Goal: Information Seeking & Learning: Learn about a topic

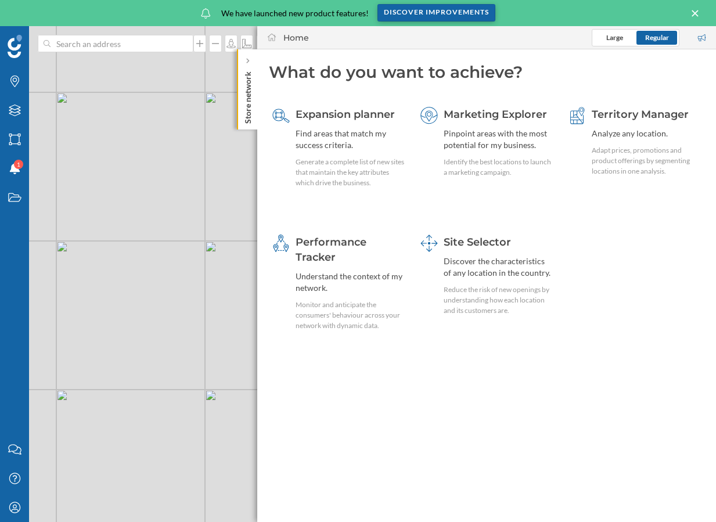
click at [443, 18] on div "Discover improvements" at bounding box center [436, 12] width 118 height 17
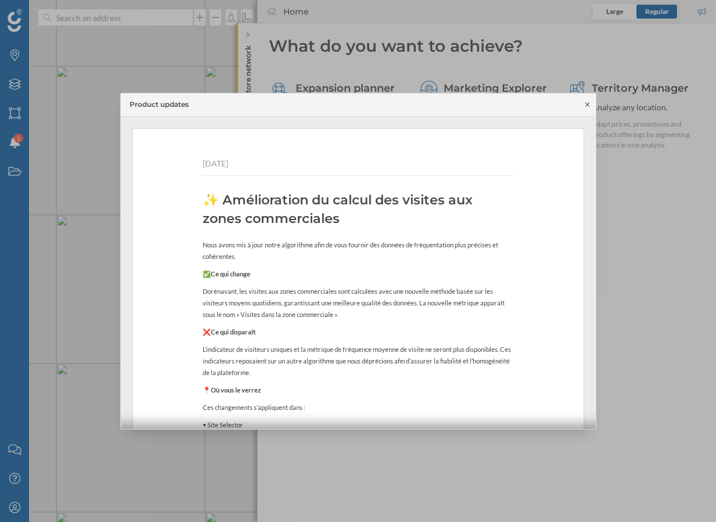
click at [586, 106] on icon at bounding box center [587, 104] width 9 height 7
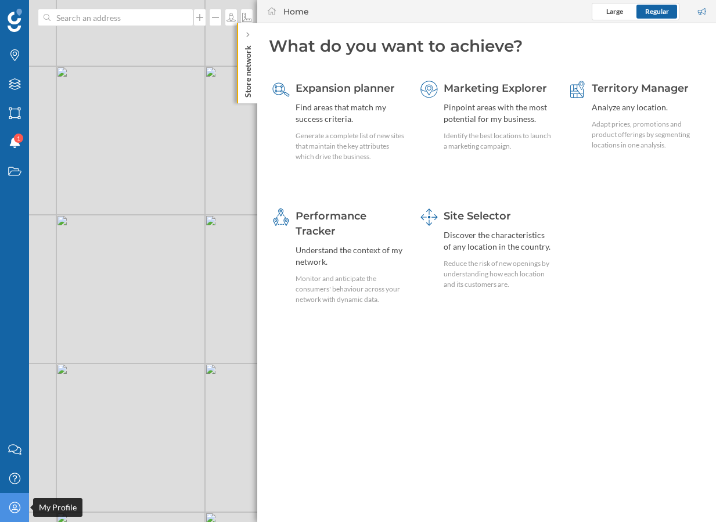
click at [19, 502] on icon "My Profile" at bounding box center [15, 507] width 15 height 12
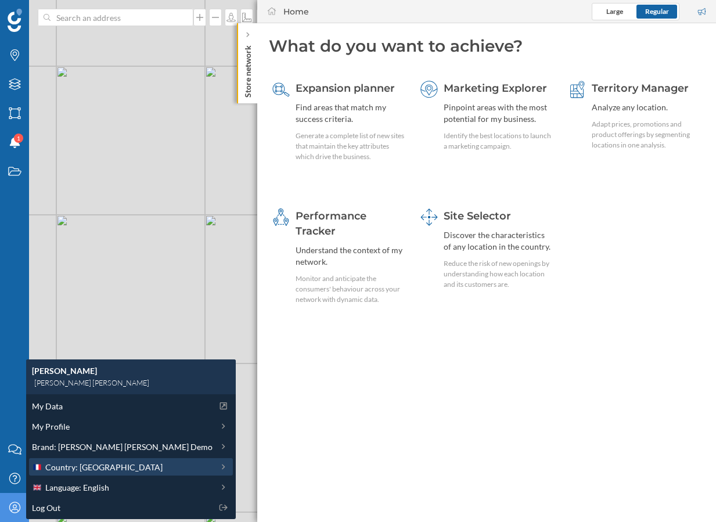
click at [81, 468] on span "Country: France" at bounding box center [103, 467] width 117 height 12
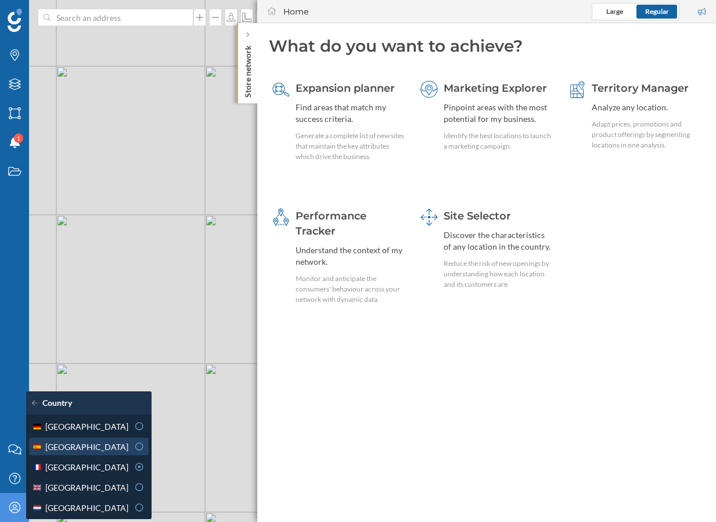
click at [103, 445] on div "Spain" at bounding box center [80, 446] width 96 height 12
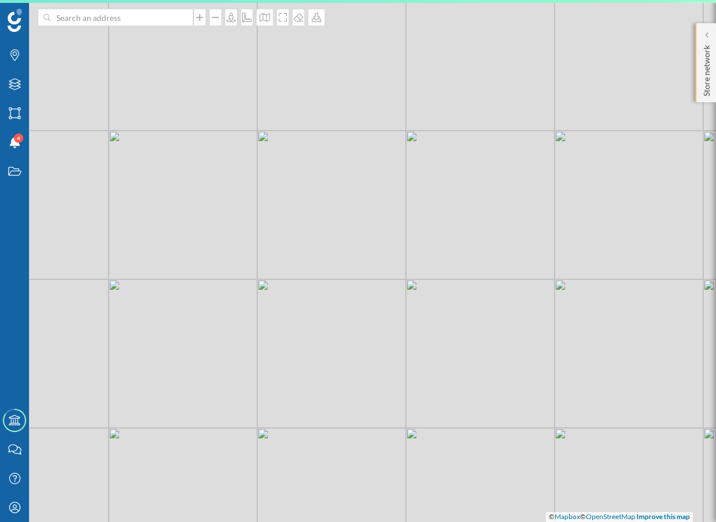
click at [699, 74] on div "Store network" at bounding box center [705, 62] width 20 height 79
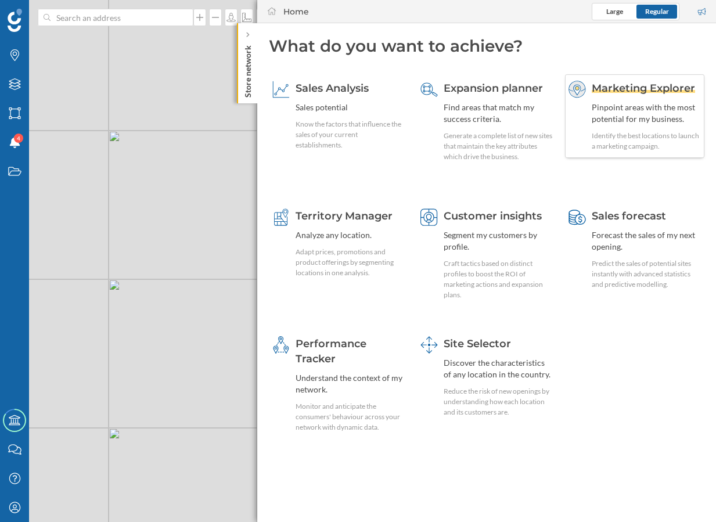
click at [640, 121] on div "Pinpoint areas with the most potential for my business." at bounding box center [645, 113] width 109 height 23
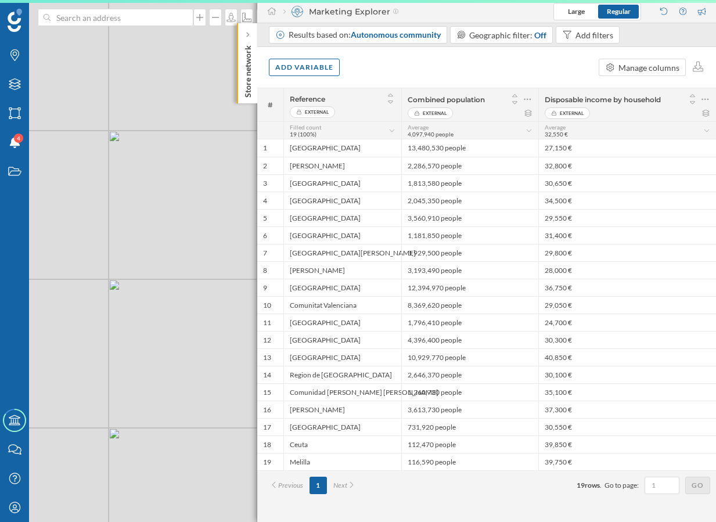
drag, startPoint x: 220, startPoint y: 268, endPoint x: 81, endPoint y: 260, distance: 138.9
click at [82, 260] on div "© Mapbox © OpenStreetMap Improve this map" at bounding box center [358, 261] width 716 height 522
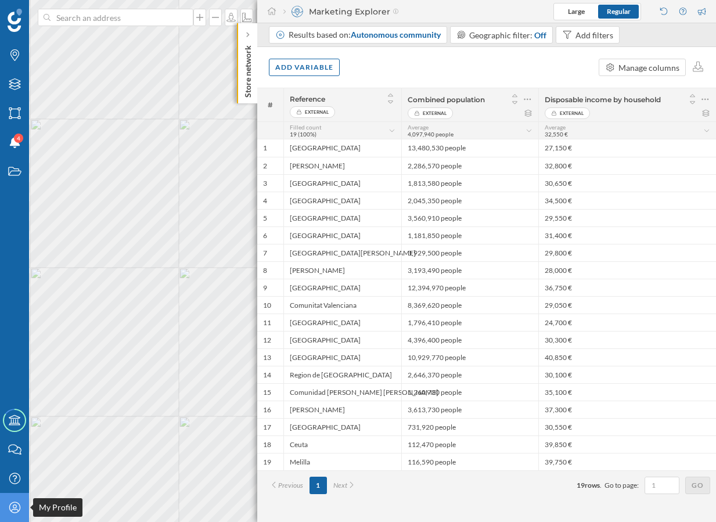
click at [20, 506] on icon "My Profile" at bounding box center [15, 507] width 15 height 12
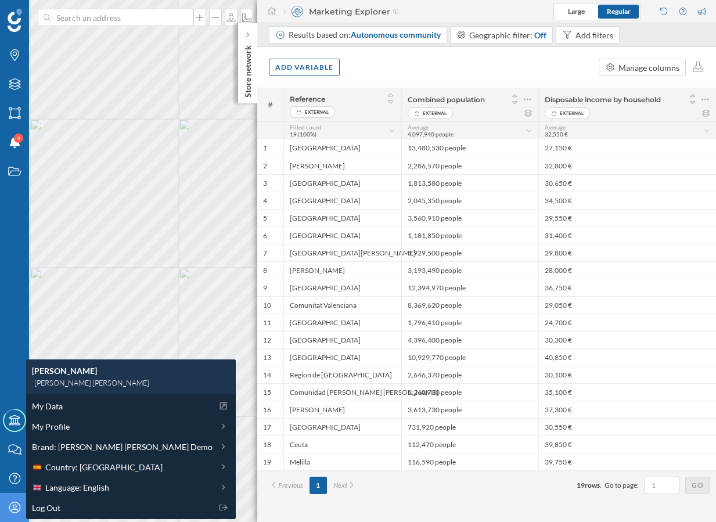
click at [13, 505] on icon "My Profile" at bounding box center [15, 507] width 15 height 12
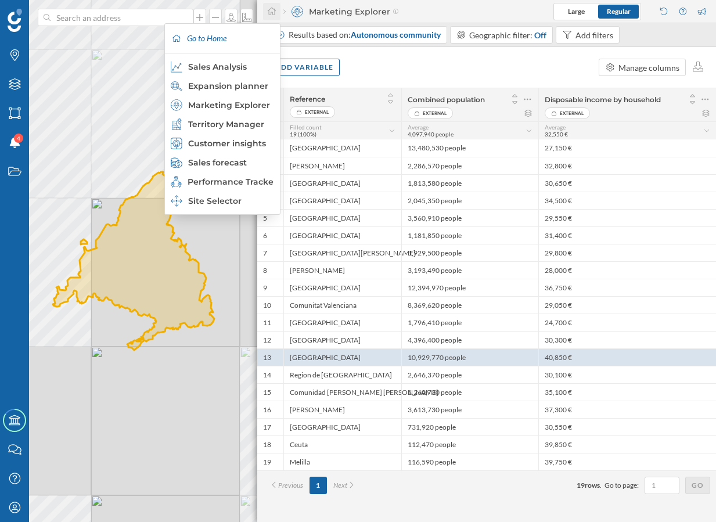
click at [272, 13] on icon at bounding box center [272, 12] width 8 height 8
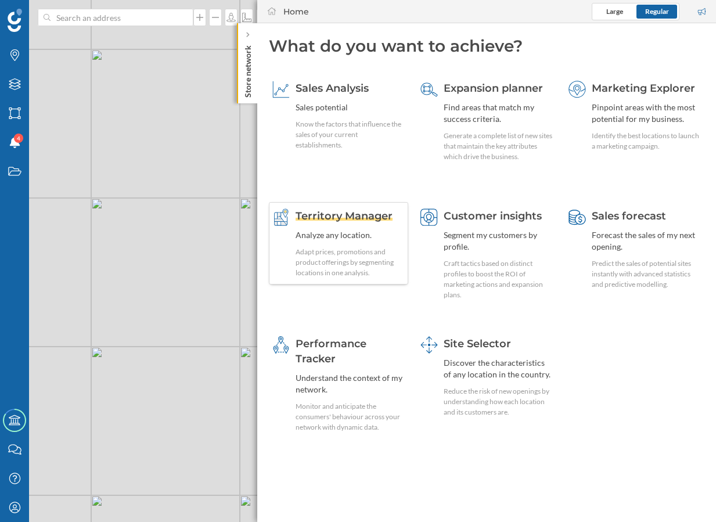
click at [333, 258] on div "Adapt prices, promotions and product offerings by segmenting locations in one a…" at bounding box center [349, 262] width 109 height 31
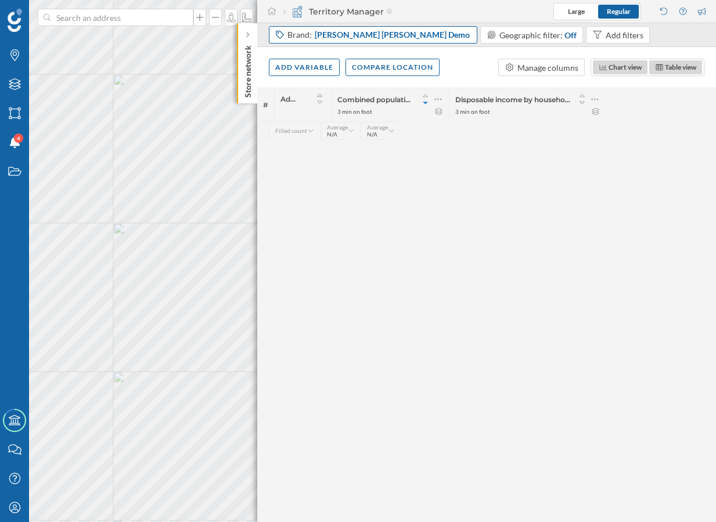
click at [359, 36] on span "Goldman Sachs Demo" at bounding box center [392, 35] width 155 height 12
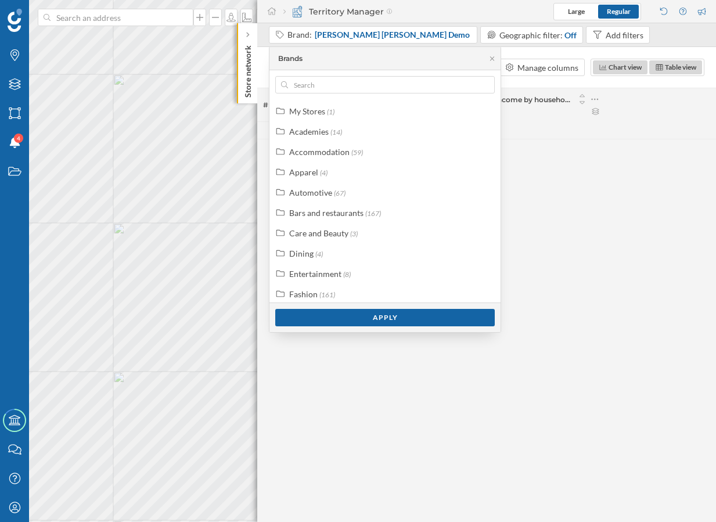
click at [548, 208] on div "# Address Combined population 3 min on foot Disposable income by household 3 mi…" at bounding box center [486, 305] width 458 height 434
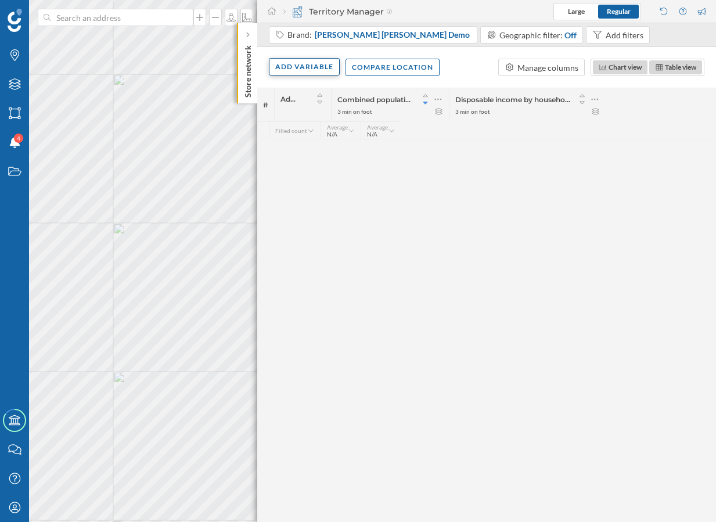
click at [318, 64] on div "Add variable" at bounding box center [304, 66] width 71 height 17
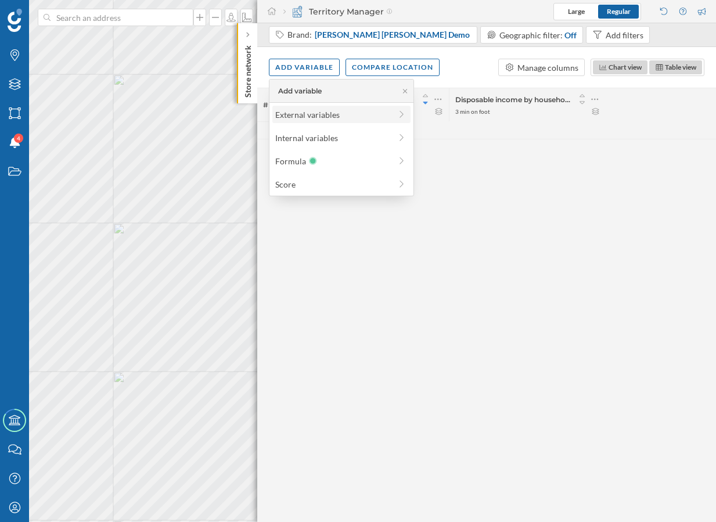
click at [356, 117] on div "External variables" at bounding box center [332, 115] width 115 height 12
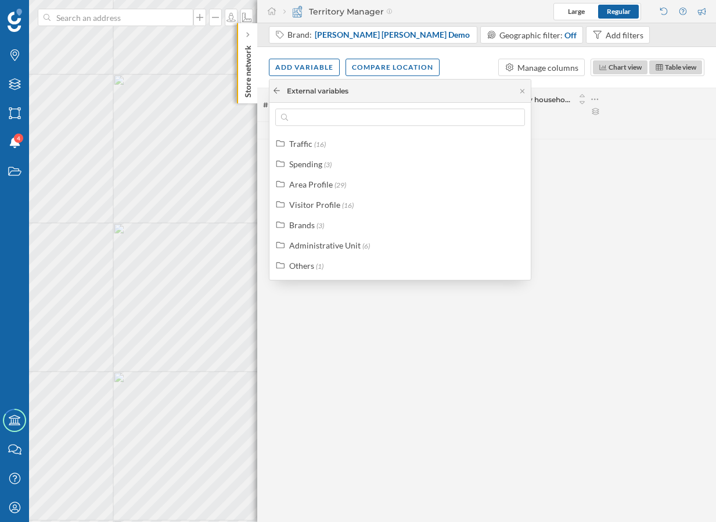
click at [277, 88] on icon at bounding box center [276, 90] width 9 height 7
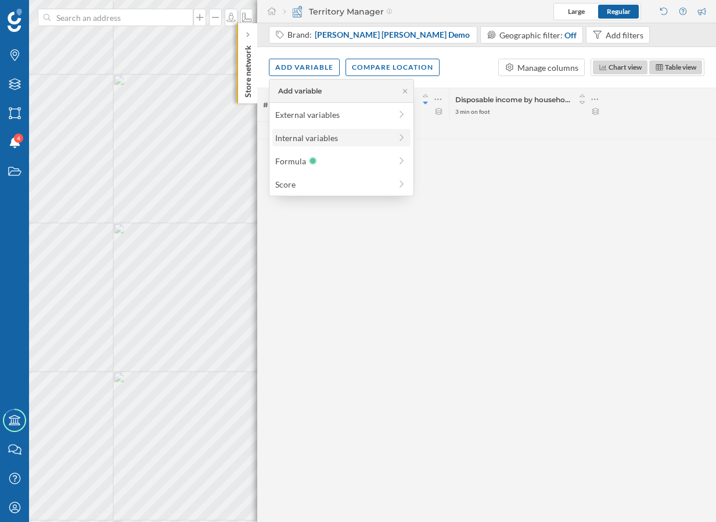
click at [307, 139] on div "Internal variables" at bounding box center [332, 138] width 115 height 12
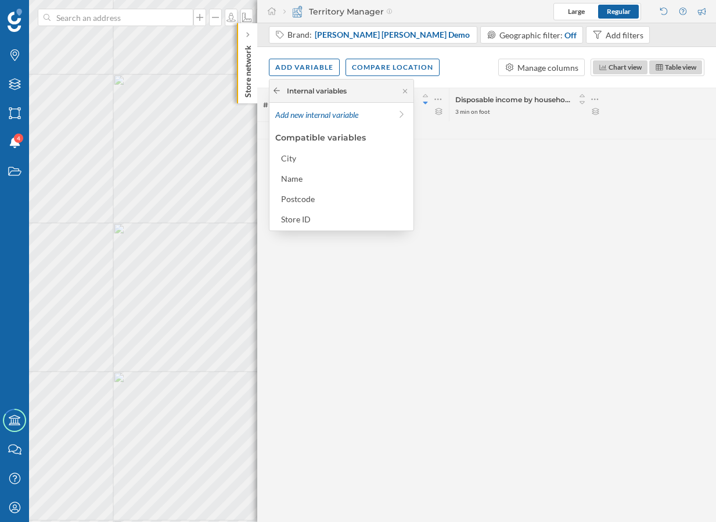
click at [277, 90] on icon at bounding box center [276, 90] width 9 height 7
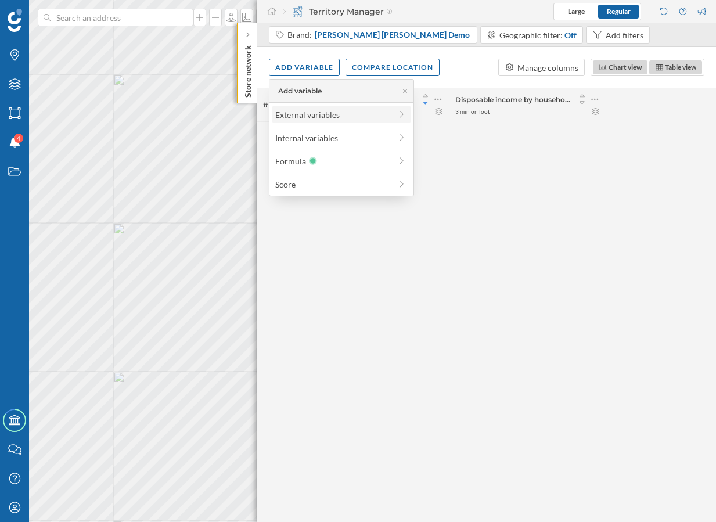
click at [301, 115] on div "External variables" at bounding box center [332, 115] width 115 height 12
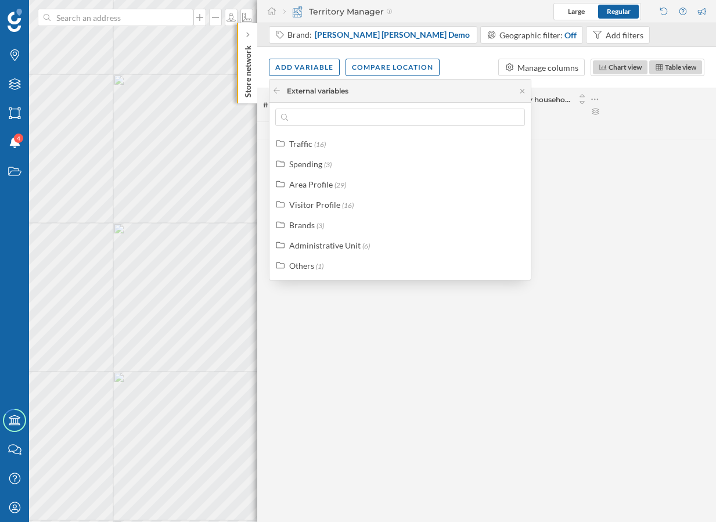
click at [319, 100] on div "External variables" at bounding box center [399, 91] width 261 height 23
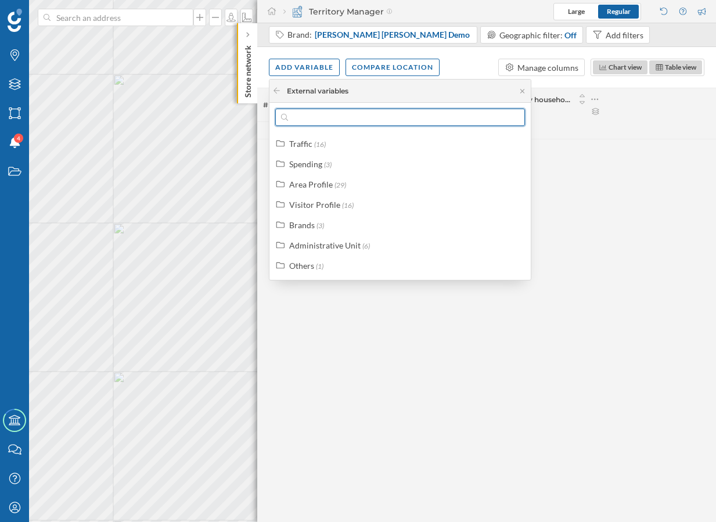
click at [316, 117] on input "text" at bounding box center [400, 117] width 224 height 17
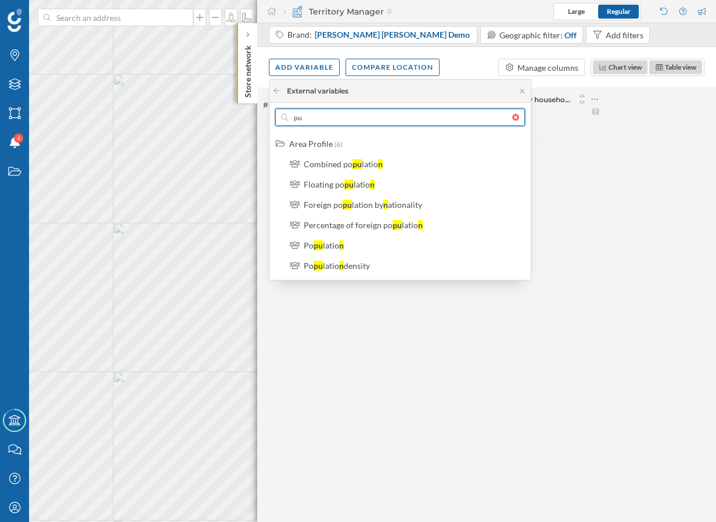
type input "p"
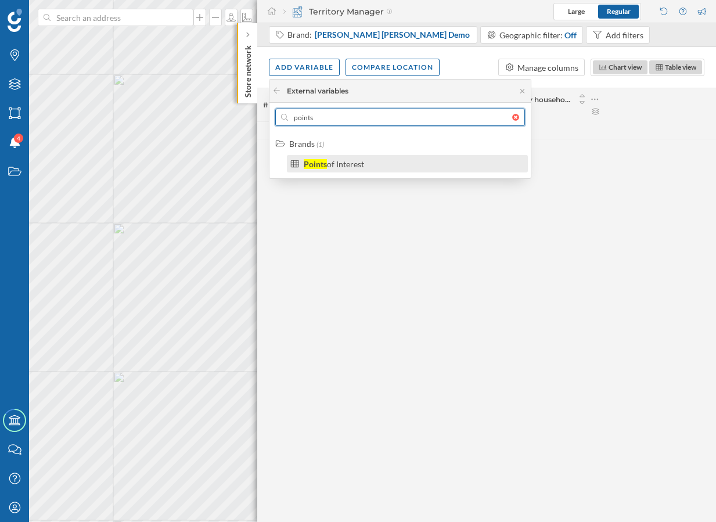
type input "points"
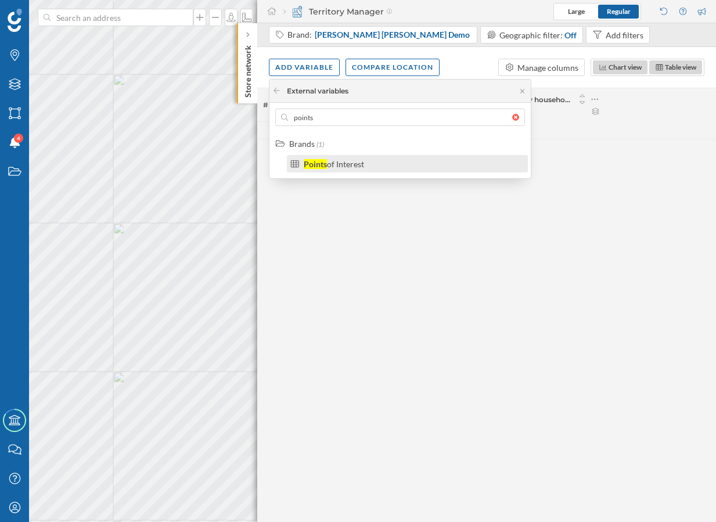
click at [364, 161] on div "of Interest" at bounding box center [345, 164] width 37 height 10
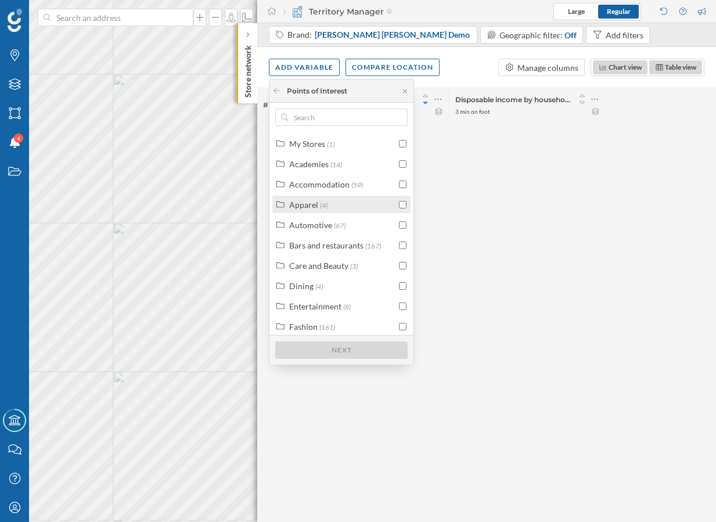
scroll to position [29, 0]
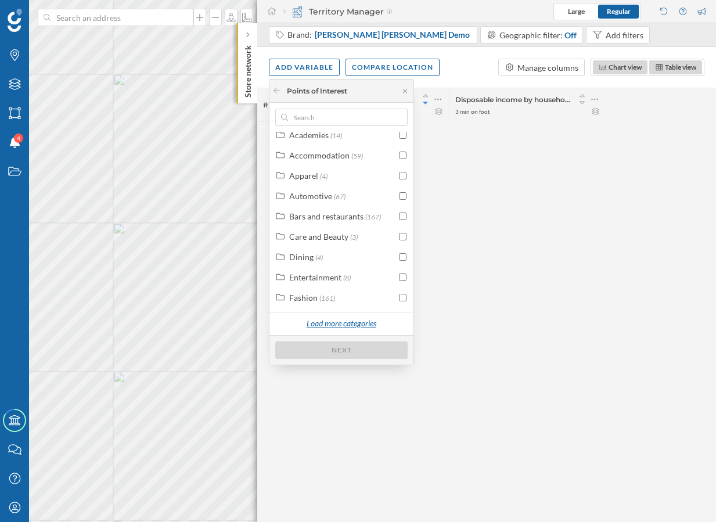
click at [329, 320] on div "Load more categories" at bounding box center [341, 323] width 84 height 17
click at [338, 219] on div "Home & Office" at bounding box center [315, 217] width 53 height 10
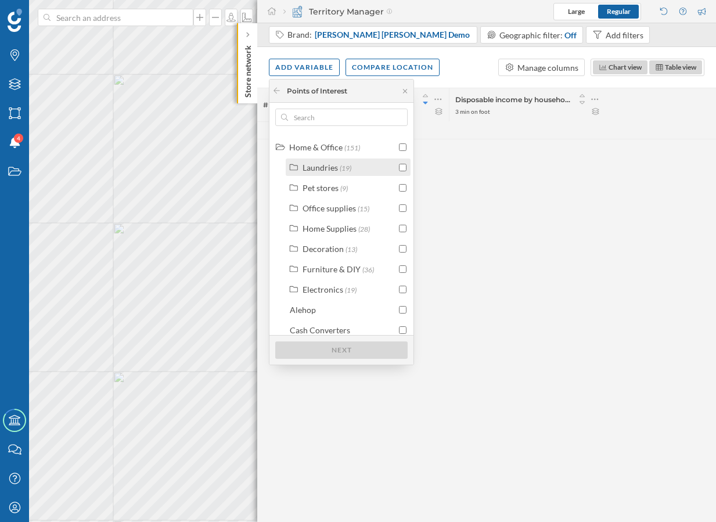
scroll to position [302, 0]
click at [342, 270] on div "Furniture & DIY" at bounding box center [331, 268] width 58 height 10
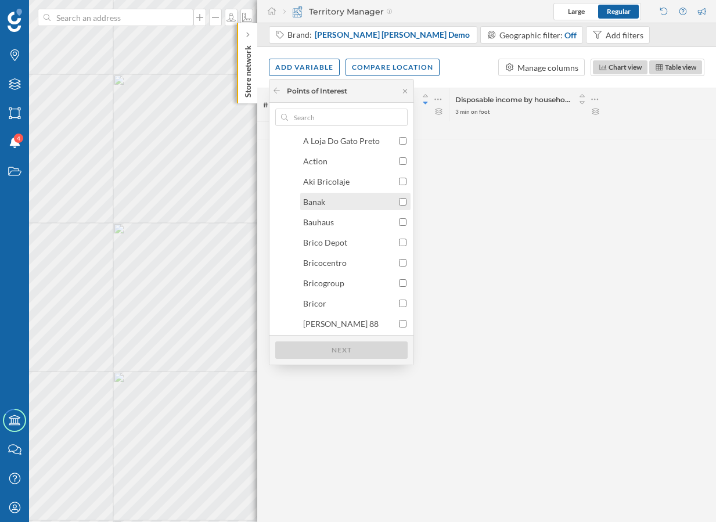
scroll to position [453, 0]
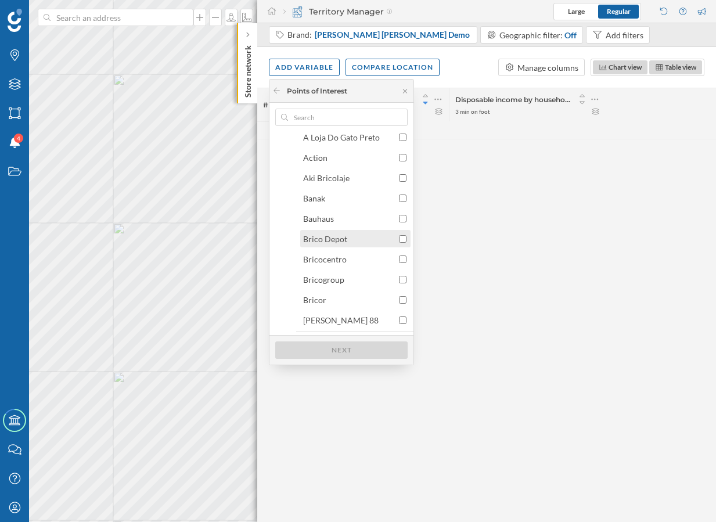
click at [401, 238] on input "checkbox" at bounding box center [403, 239] width 8 height 8
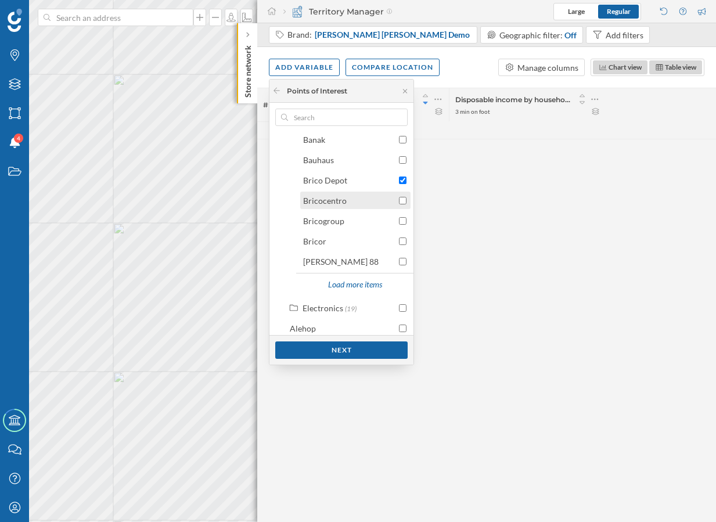
scroll to position [515, 0]
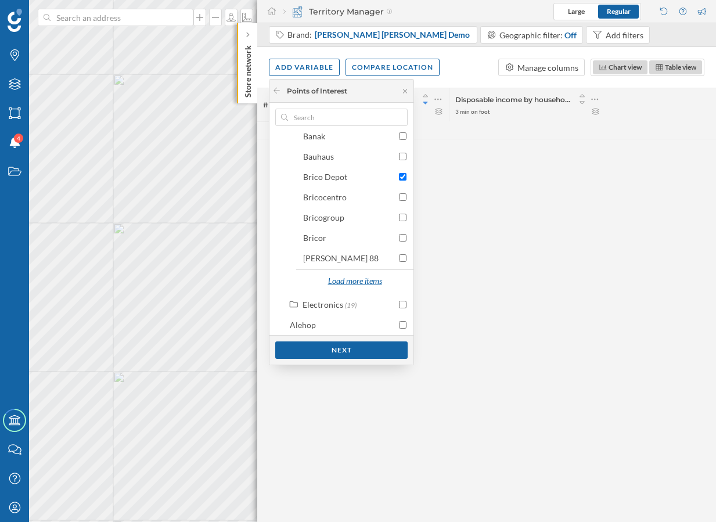
click at [368, 276] on div "Load more items" at bounding box center [354, 281] width 68 height 17
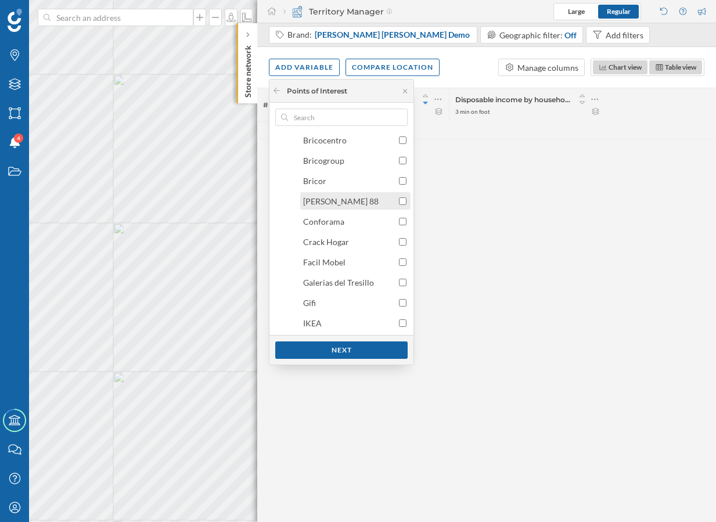
scroll to position [570, 0]
click at [399, 225] on input "checkbox" at bounding box center [403, 224] width 8 height 8
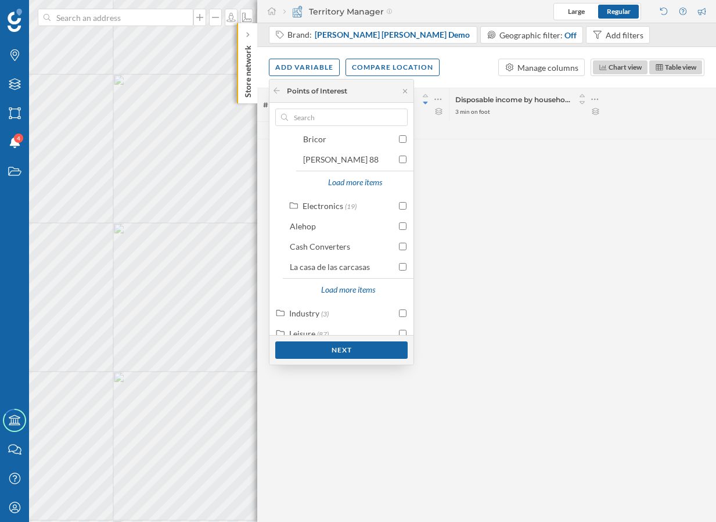
scroll to position [586, 0]
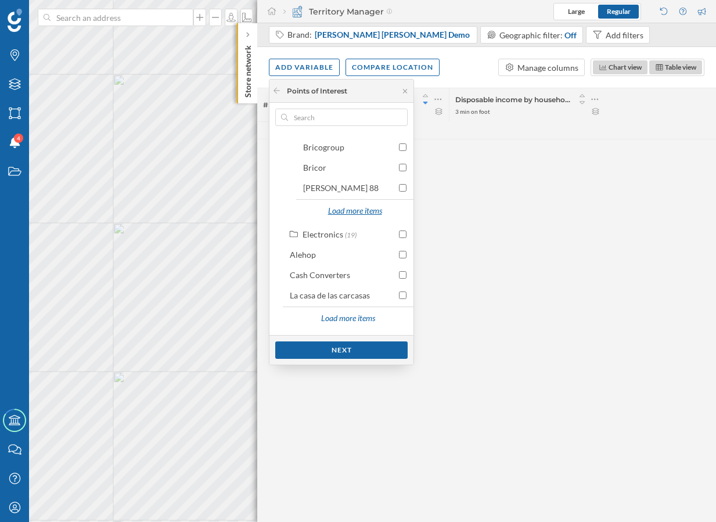
click at [362, 216] on div "Load more items" at bounding box center [354, 211] width 68 height 17
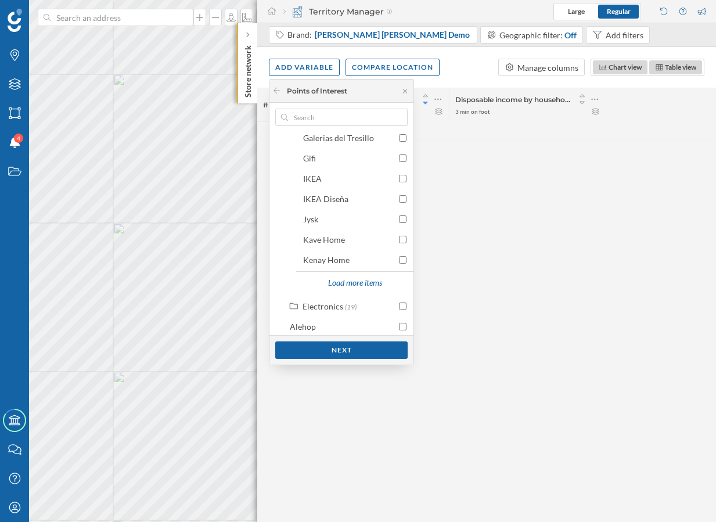
scroll to position [718, 0]
click at [400, 237] on input "checkbox" at bounding box center [403, 238] width 8 height 8
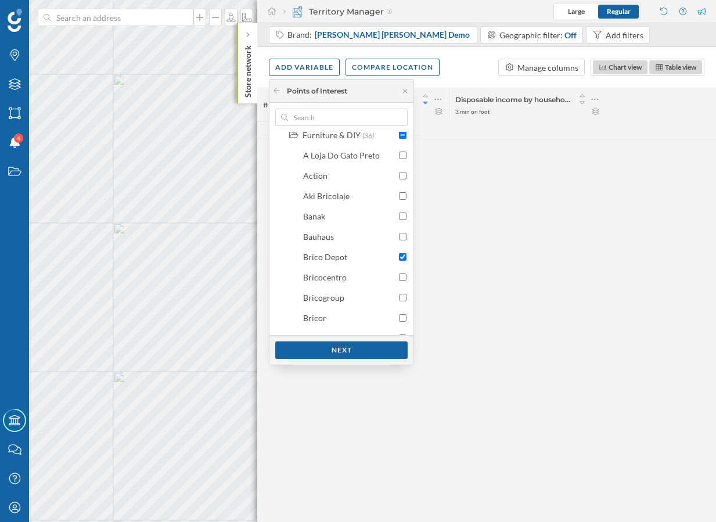
scroll to position [432, 0]
click at [400, 240] on input "checkbox" at bounding box center [403, 240] width 8 height 8
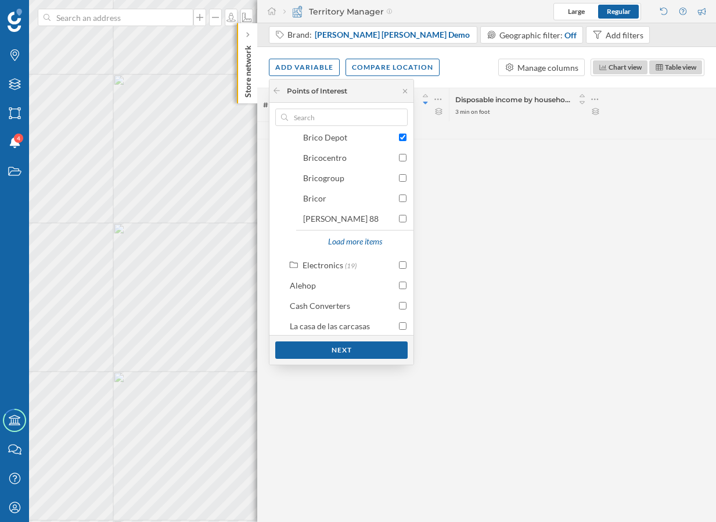
scroll to position [559, 0]
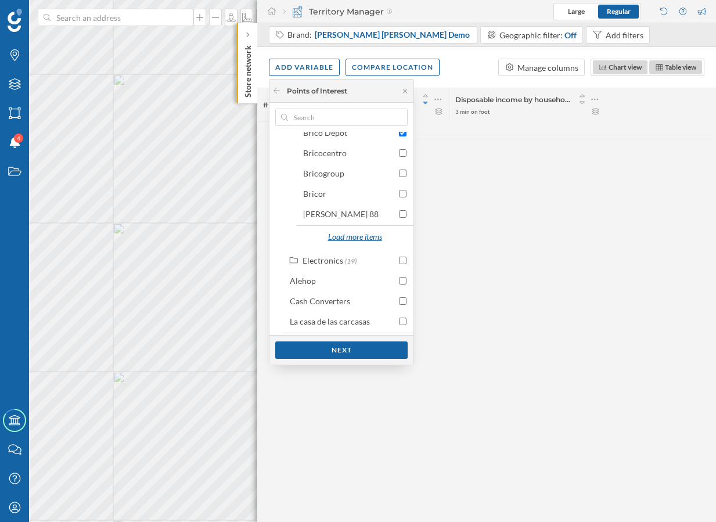
click at [368, 239] on div "Load more items" at bounding box center [354, 237] width 68 height 17
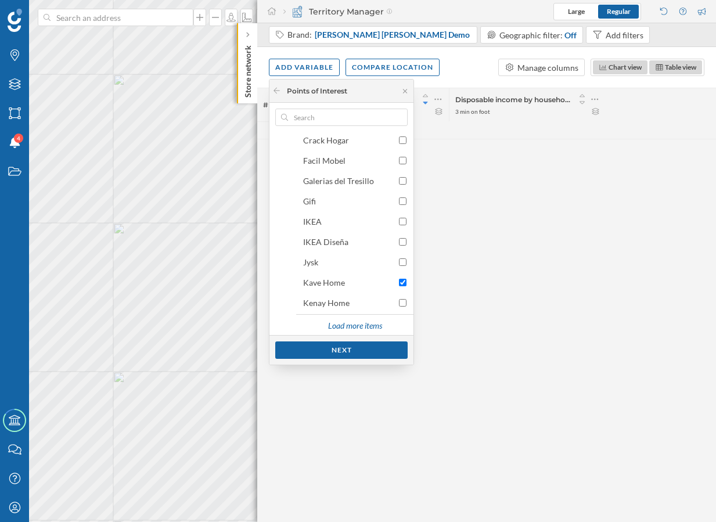
scroll to position [677, 0]
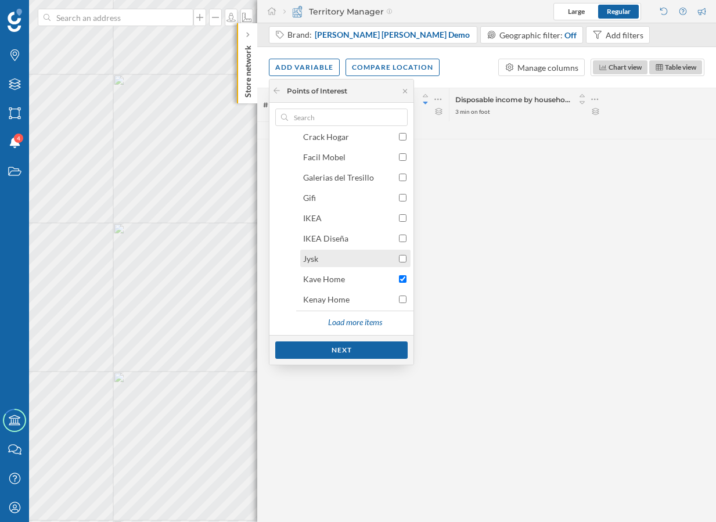
click at [399, 259] on input "checkbox" at bounding box center [403, 259] width 8 height 8
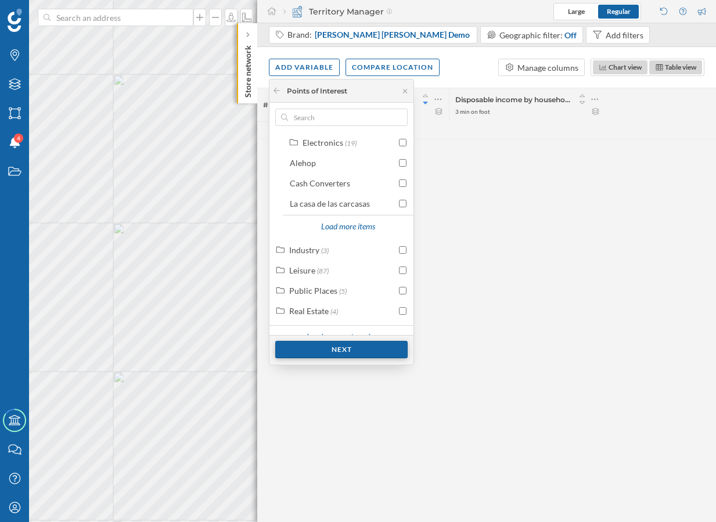
click at [368, 349] on div "Next" at bounding box center [341, 349] width 132 height 17
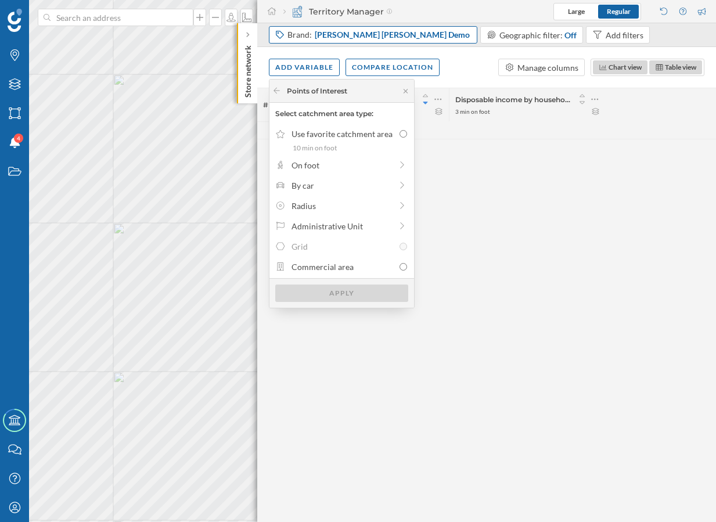
click at [359, 27] on div "Brand: Goldman Sachs Demo" at bounding box center [373, 34] width 208 height 17
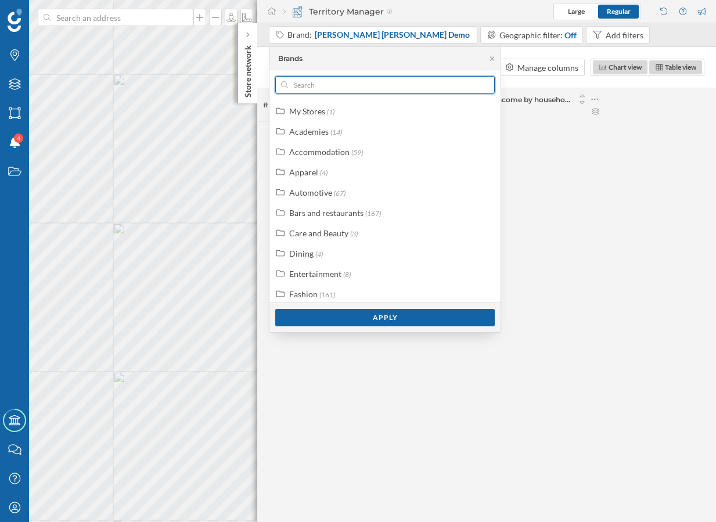
click at [352, 85] on input "text" at bounding box center [385, 84] width 194 height 17
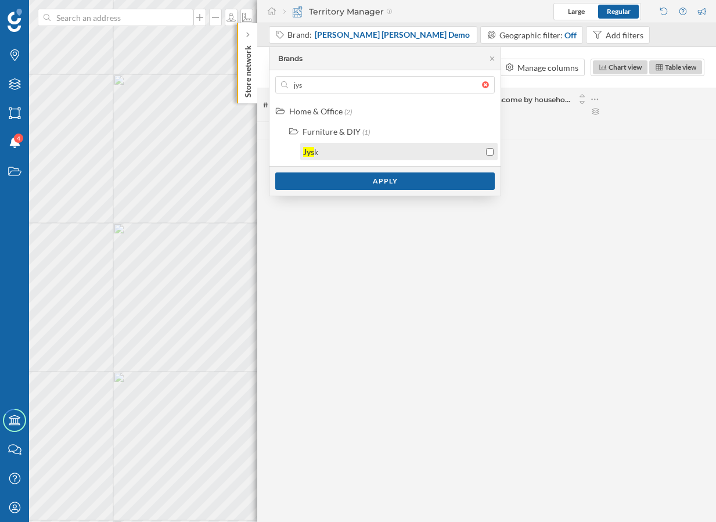
click at [342, 153] on div "Jys k" at bounding box center [393, 152] width 180 height 12
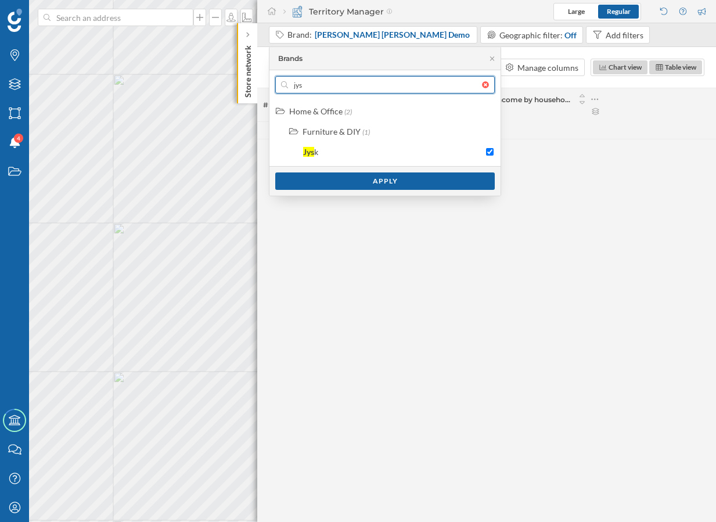
click at [364, 85] on input "jys" at bounding box center [385, 84] width 194 height 17
type input "kave"
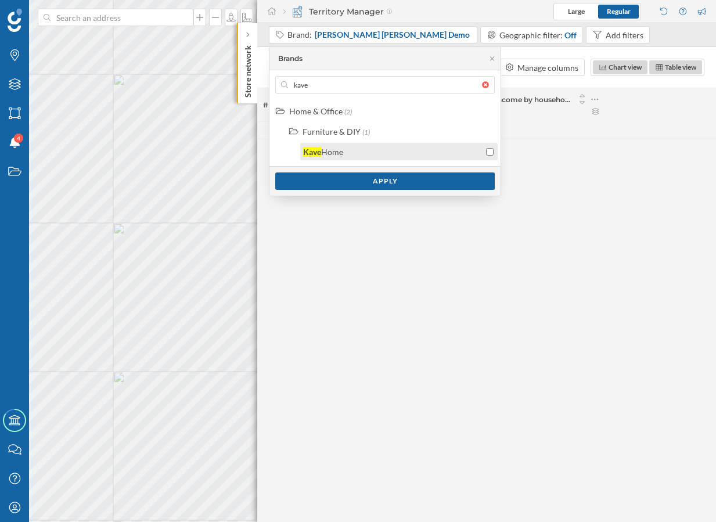
click at [337, 155] on div "Home" at bounding box center [332, 152] width 22 height 10
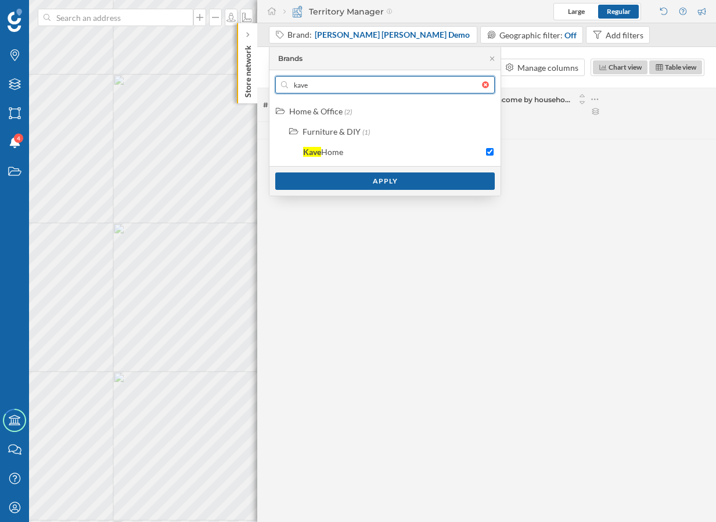
click at [345, 88] on input "kave" at bounding box center [385, 84] width 194 height 17
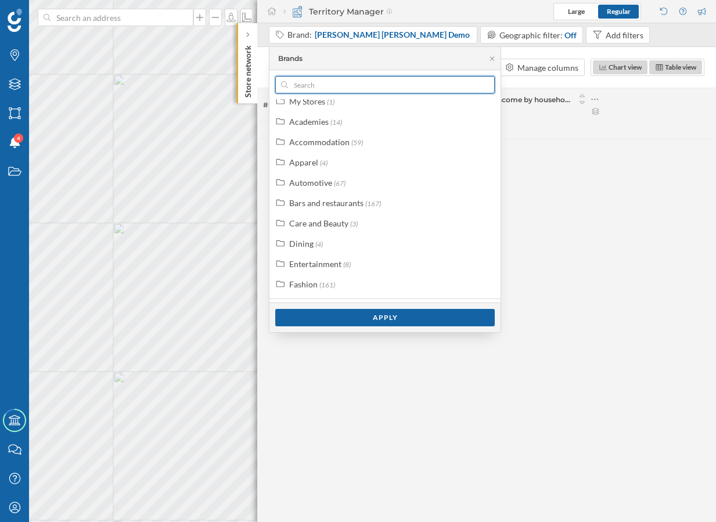
scroll to position [0, 0]
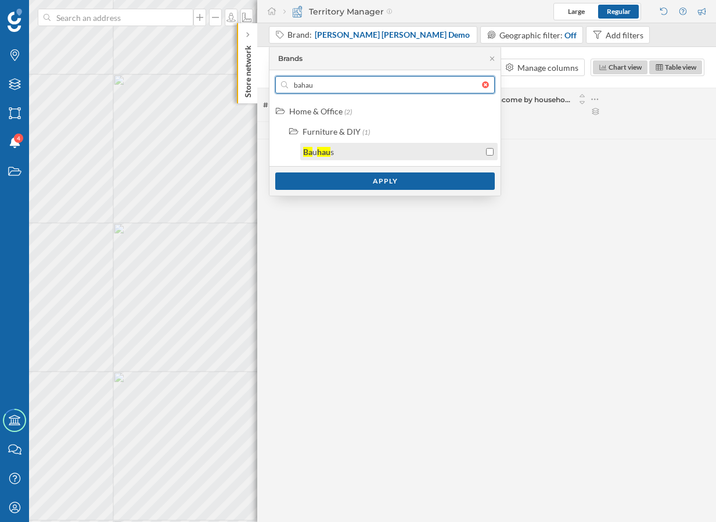
type input "bahau"
click at [346, 156] on div "Ba u hau s" at bounding box center [393, 152] width 180 height 12
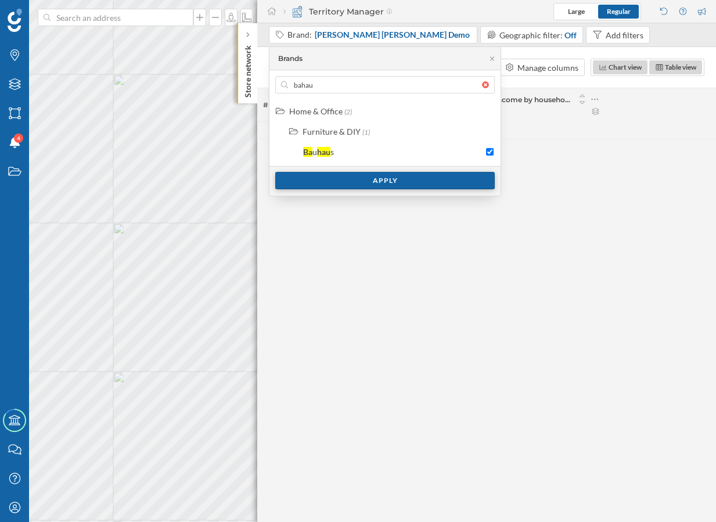
click at [389, 182] on div "Apply" at bounding box center [384, 180] width 219 height 17
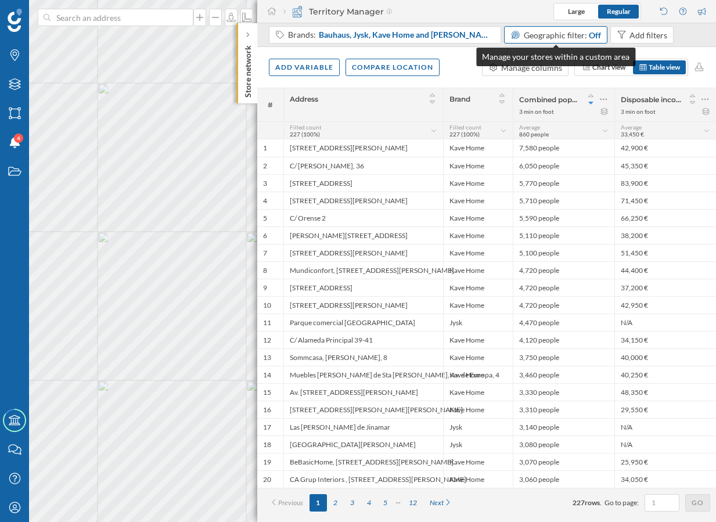
click at [541, 31] on span "Geographic filter:" at bounding box center [554, 35] width 63 height 10
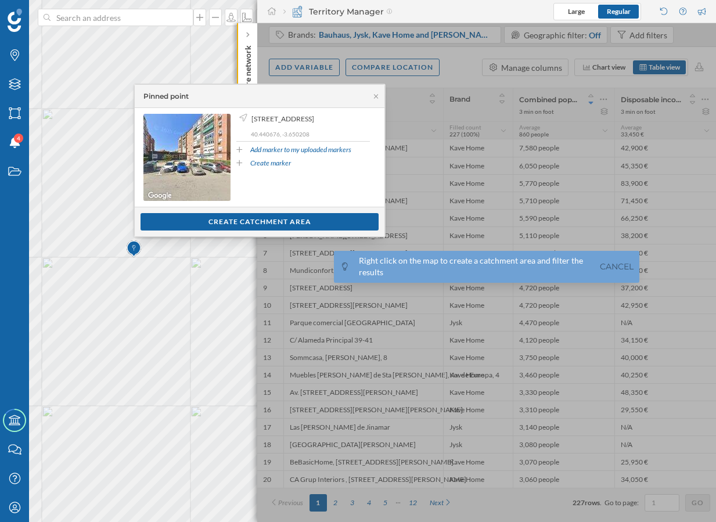
click at [250, 210] on div "Show customers Create catchment area" at bounding box center [260, 222] width 250 height 30
click at [250, 212] on div "Show customers Create catchment area" at bounding box center [260, 222] width 250 height 30
click at [250, 219] on div "Create catchment area" at bounding box center [259, 220] width 238 height 17
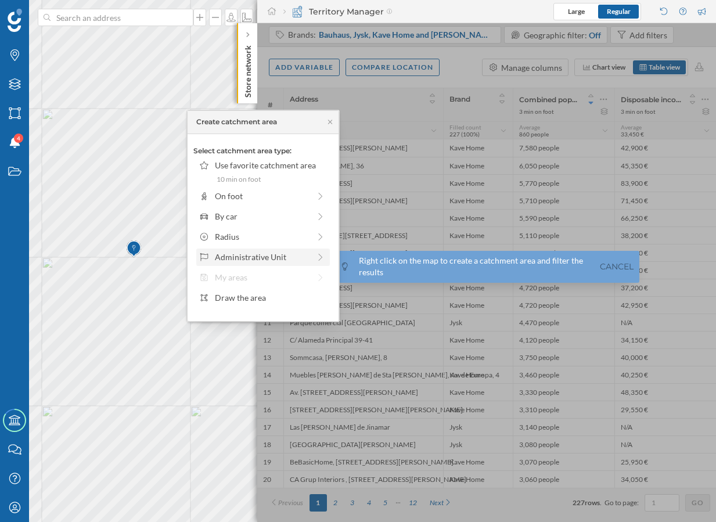
click at [261, 262] on div "Administrative Unit" at bounding box center [262, 257] width 95 height 12
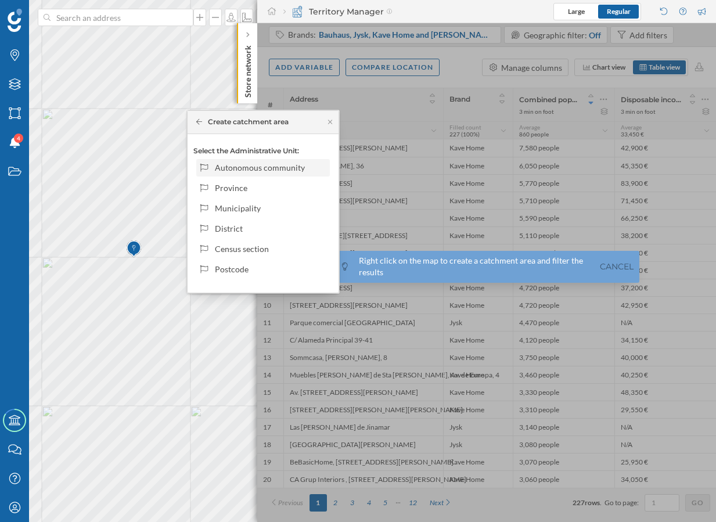
click at [278, 173] on div "Autonomous community" at bounding box center [270, 167] width 111 height 12
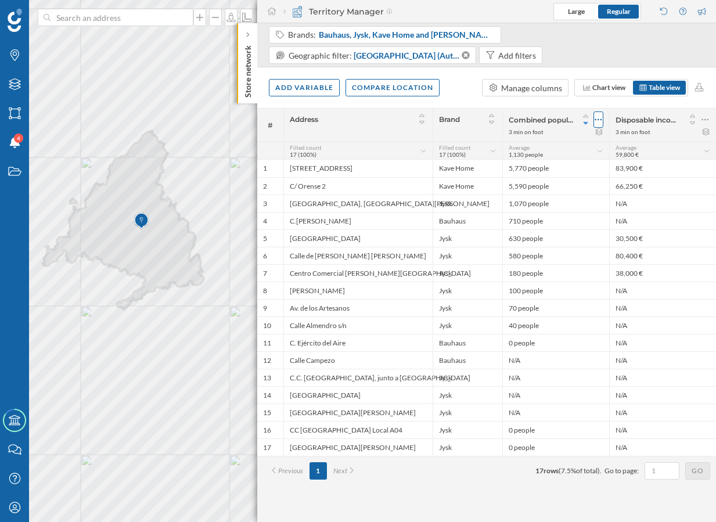
click at [599, 121] on icon at bounding box center [598, 120] width 8 height 12
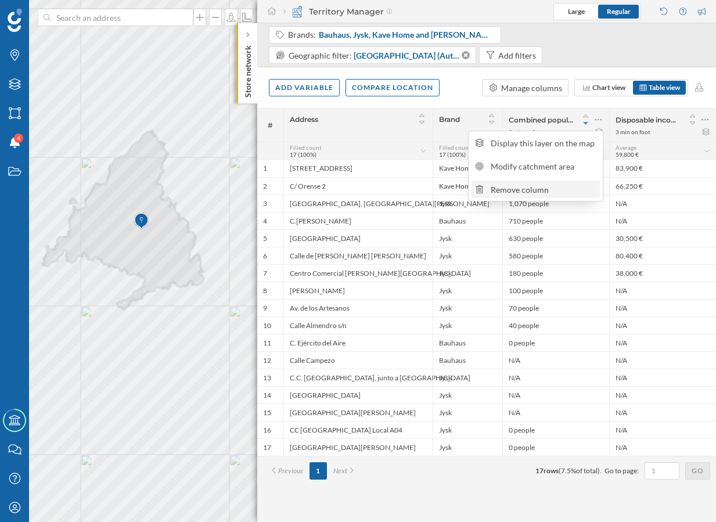
click at [573, 187] on div "Remove column" at bounding box center [543, 189] width 106 height 12
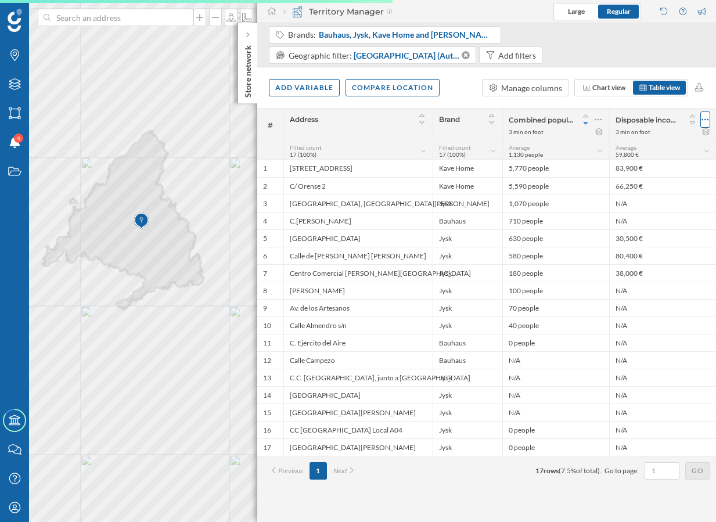
click at [704, 120] on icon at bounding box center [705, 120] width 8 height 12
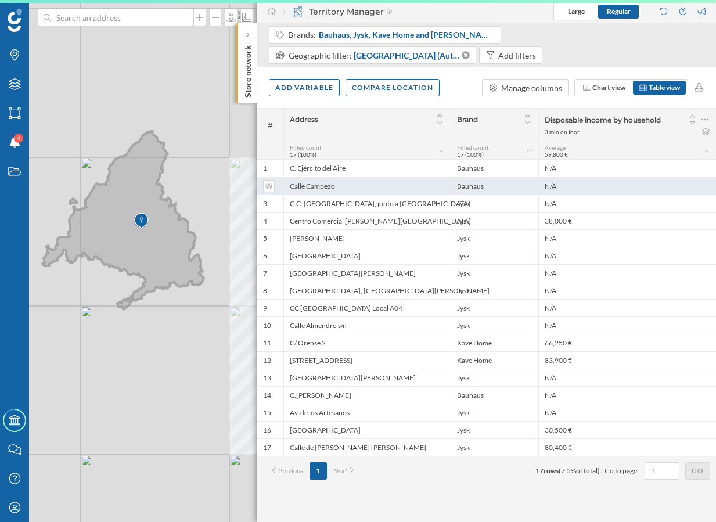
click at [664, 188] on div "N/A" at bounding box center [627, 185] width 178 height 17
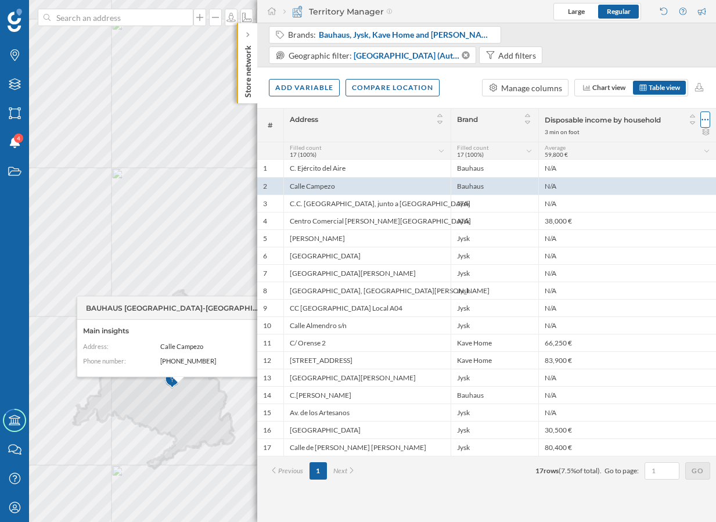
click at [709, 120] on div at bounding box center [705, 119] width 10 height 16
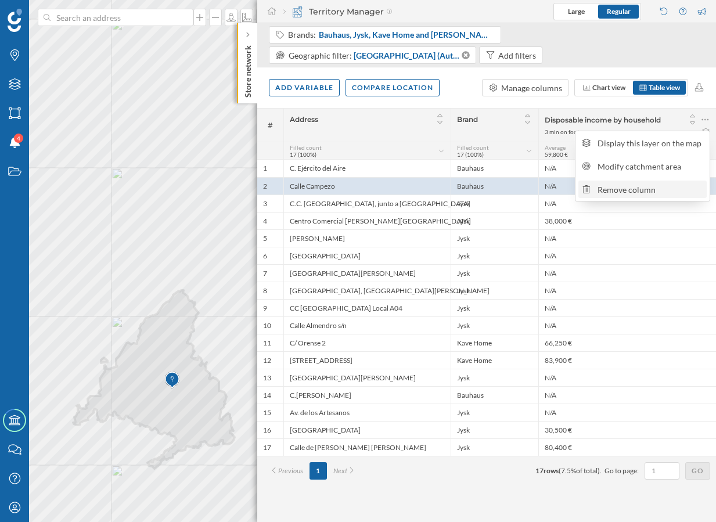
click at [632, 193] on div "Remove column" at bounding box center [650, 189] width 106 height 12
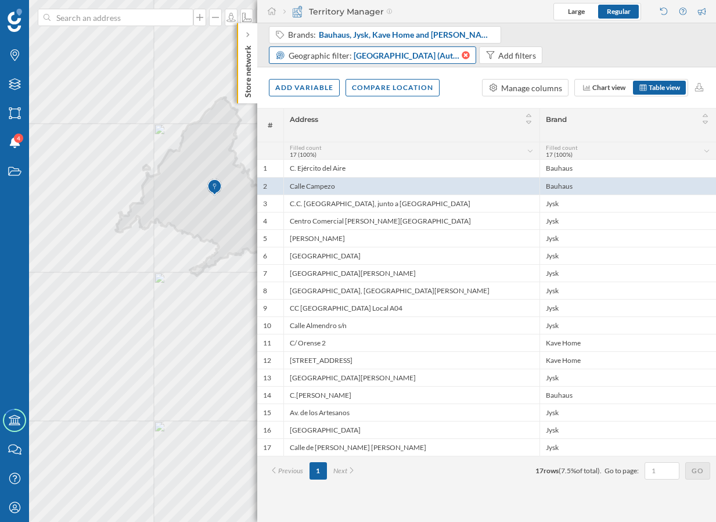
click at [466, 55] on icon at bounding box center [465, 55] width 8 height 8
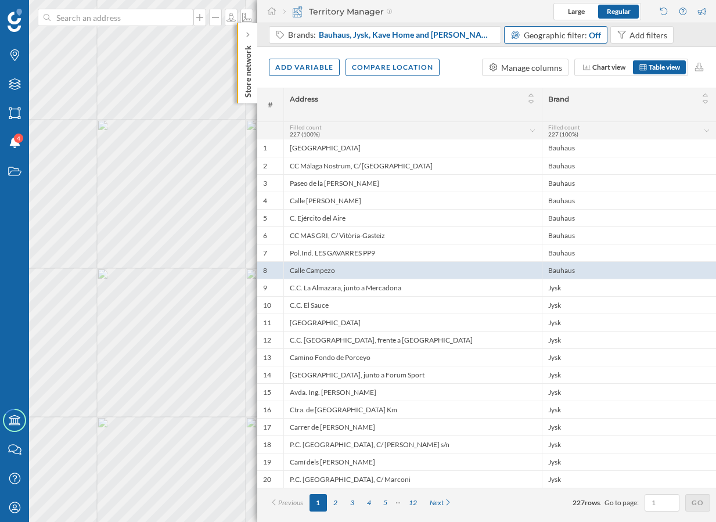
click at [153, 225] on div "© Mapbox © OpenStreetMap Improve this map" at bounding box center [358, 261] width 716 height 522
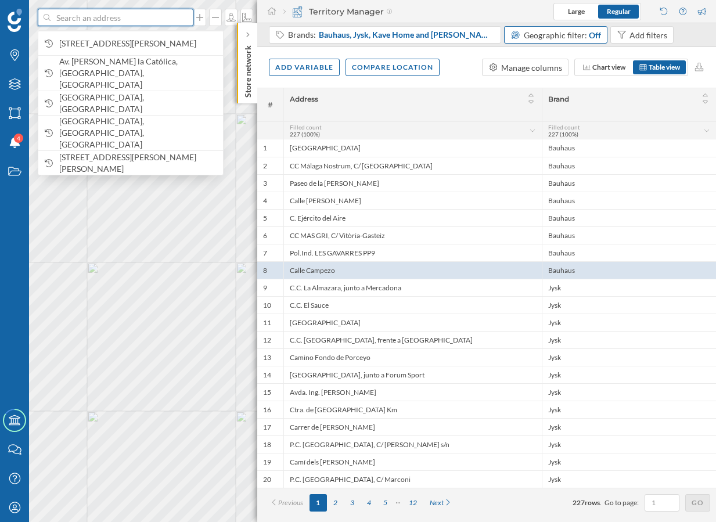
click at [138, 23] on input at bounding box center [115, 17] width 130 height 17
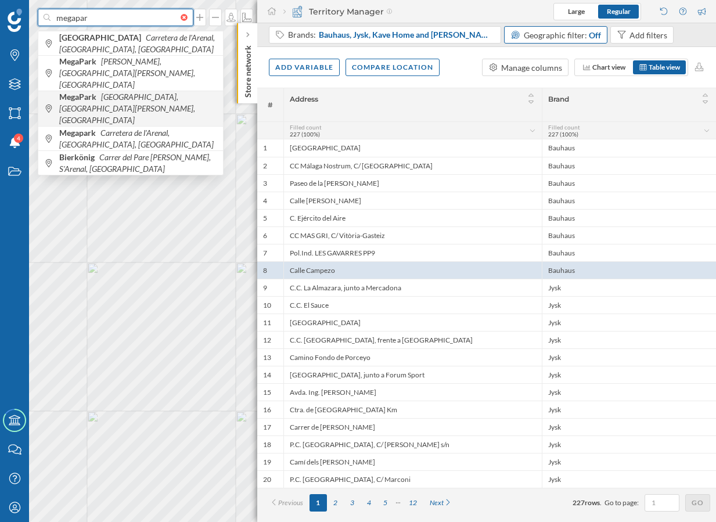
type input "megapar"
click at [147, 93] on span "MegaPark Avenida del Juncal, San Sebastián de los Reyes, Spain" at bounding box center [138, 108] width 158 height 35
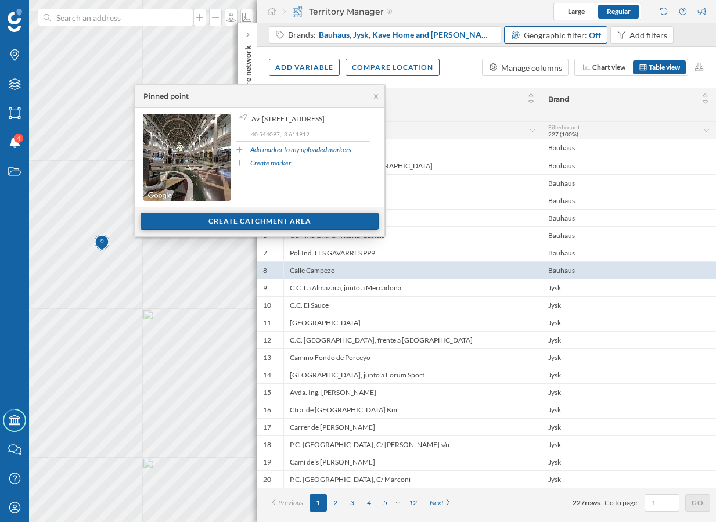
click at [224, 221] on div "Create catchment area" at bounding box center [259, 220] width 238 height 17
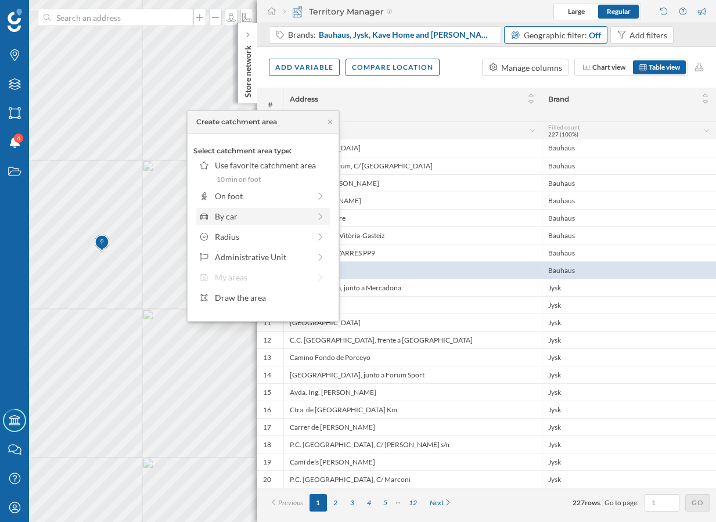
click at [270, 214] on div "By car" at bounding box center [262, 216] width 95 height 12
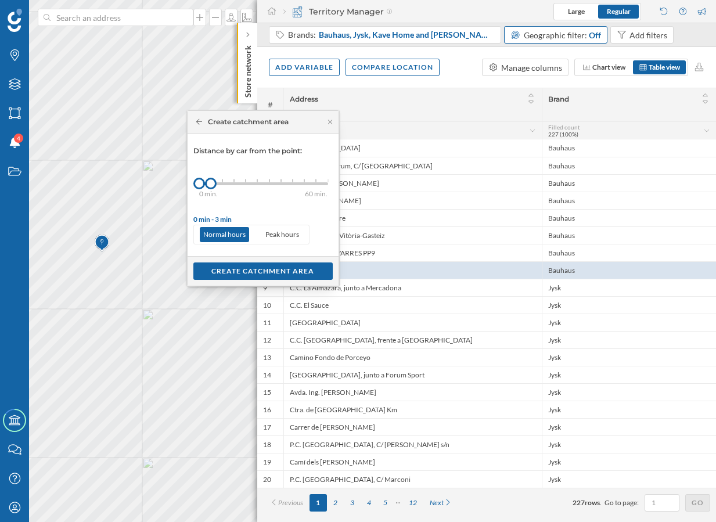
click at [261, 181] on div "0 min. 3 min. 5 min. 7 min. 10 min. 12 min. 15 min. 20 min. 30 min. 45 min. 50 …" at bounding box center [263, 183] width 129 height 15
click at [276, 182] on div "0 min. 3 min. 5 min. 7 min. 10 min. 12 min. 15 min. 20 min. 30 min. 45 min. 50 …" at bounding box center [263, 183] width 129 height 3
click at [292, 182] on div "0 min. 3 min. 5 min. 7 min. 10 min. 12 min. 15 min. 20 min. 30 min. 45 min. 50 …" at bounding box center [263, 183] width 129 height 3
click at [267, 269] on div "Create catchment area" at bounding box center [262, 270] width 139 height 17
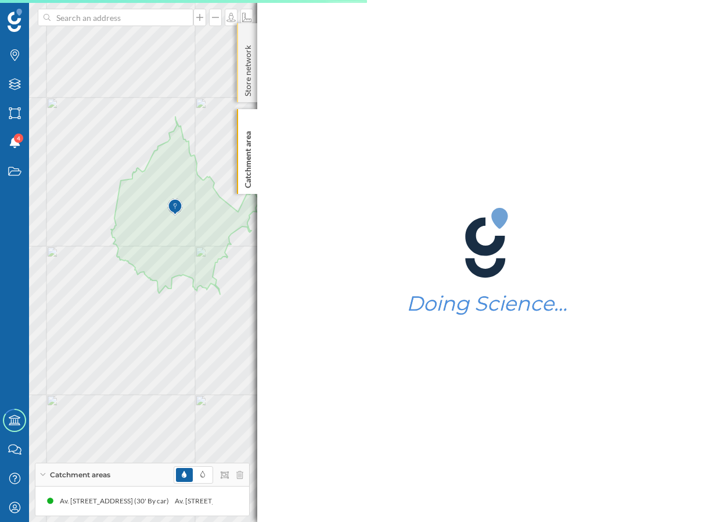
click at [241, 92] on div "Store network" at bounding box center [247, 62] width 20 height 79
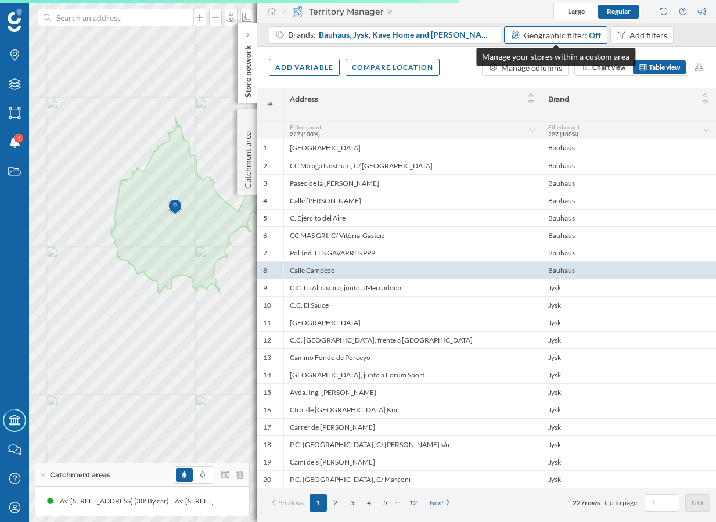
click at [543, 42] on div "Geographic filter: Off" at bounding box center [555, 34] width 103 height 17
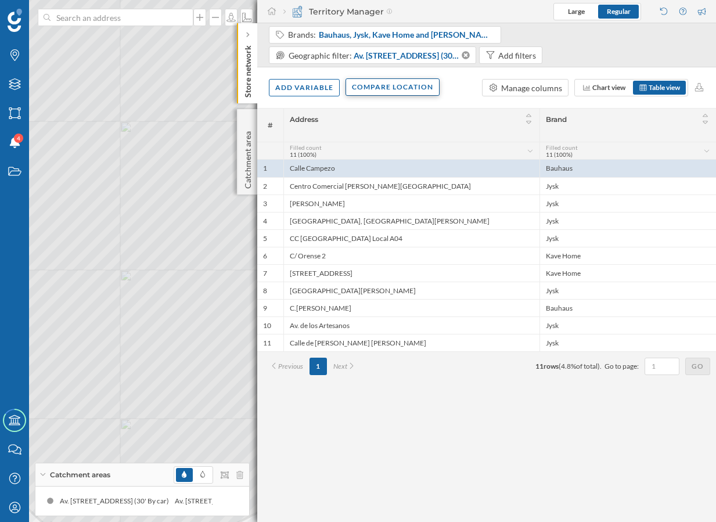
click at [378, 89] on div "Compare location" at bounding box center [392, 86] width 94 height 17
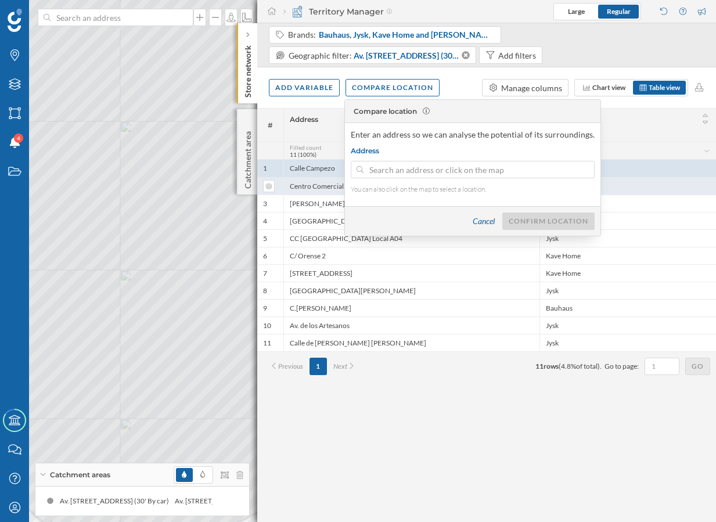
type input "Paseo De La Castellana 30, 28046 Madrid, Madrid, Spain"
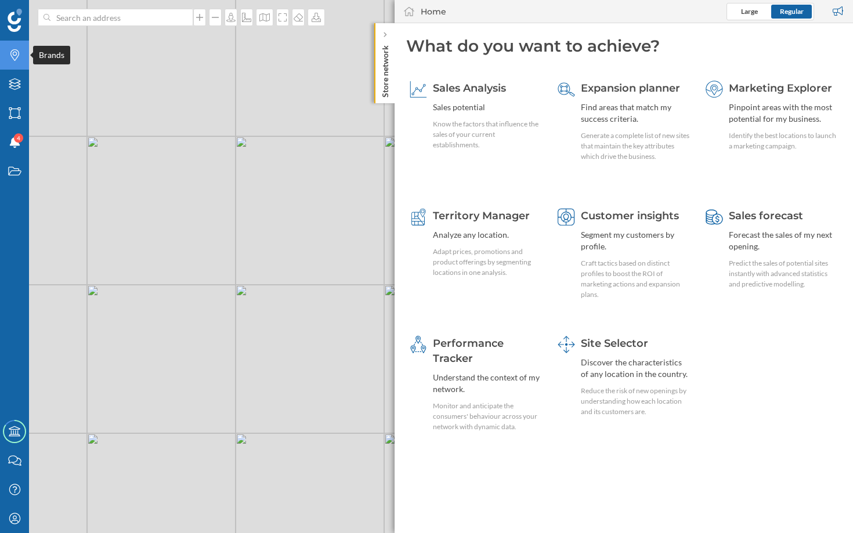
click at [8, 57] on icon "Brands" at bounding box center [15, 55] width 15 height 12
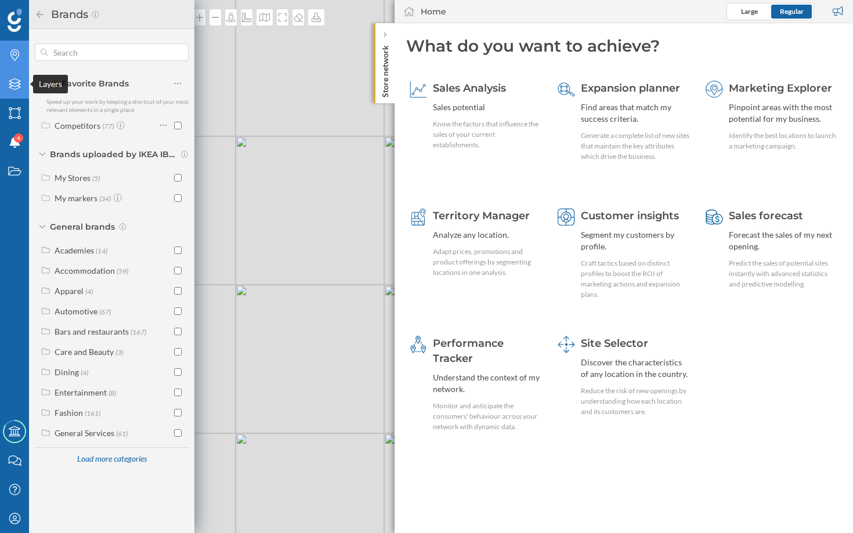
click at [8, 88] on icon "Layers" at bounding box center [15, 84] width 15 height 12
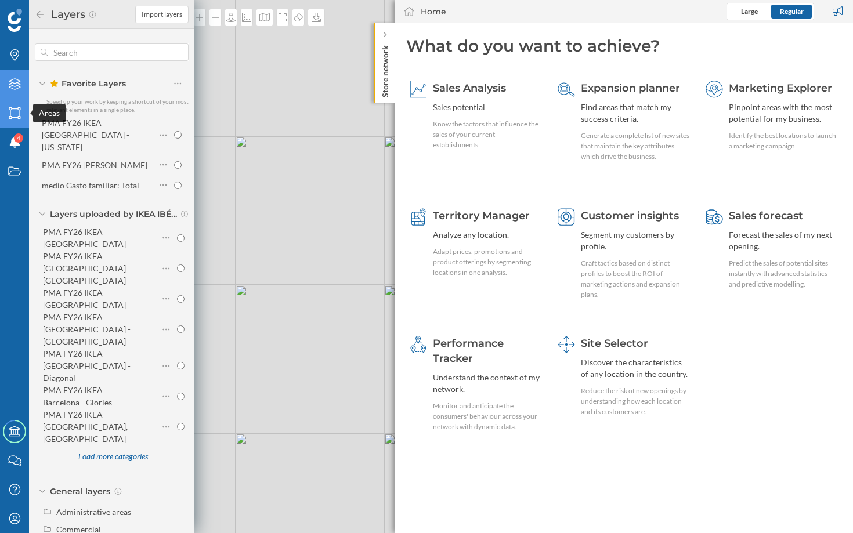
click at [11, 109] on icon at bounding box center [15, 113] width 12 height 12
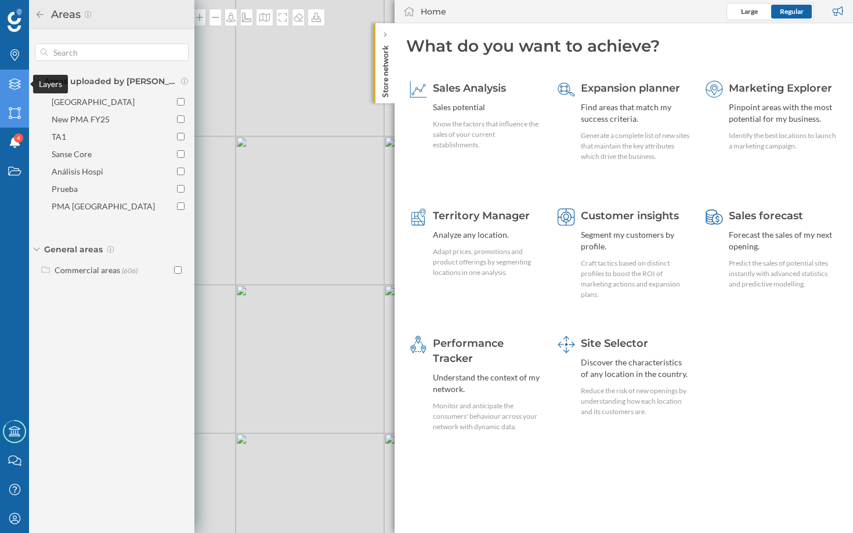
click at [18, 81] on icon at bounding box center [15, 84] width 12 height 12
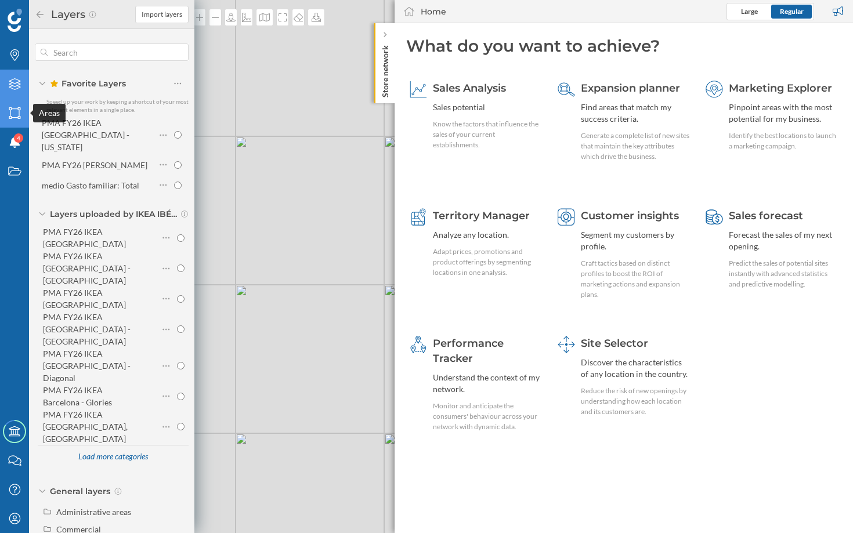
click at [14, 108] on icon "Areas" at bounding box center [15, 113] width 15 height 12
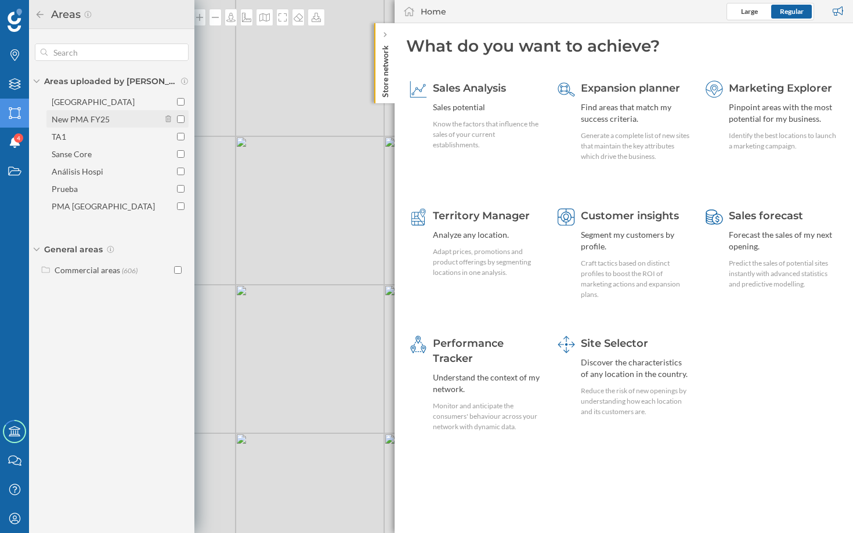
click at [106, 118] on div "New PMA FY25" at bounding box center [81, 119] width 58 height 10
click at [177, 118] on input "New PMA FY25" at bounding box center [181, 119] width 8 height 8
checkbox input "true"
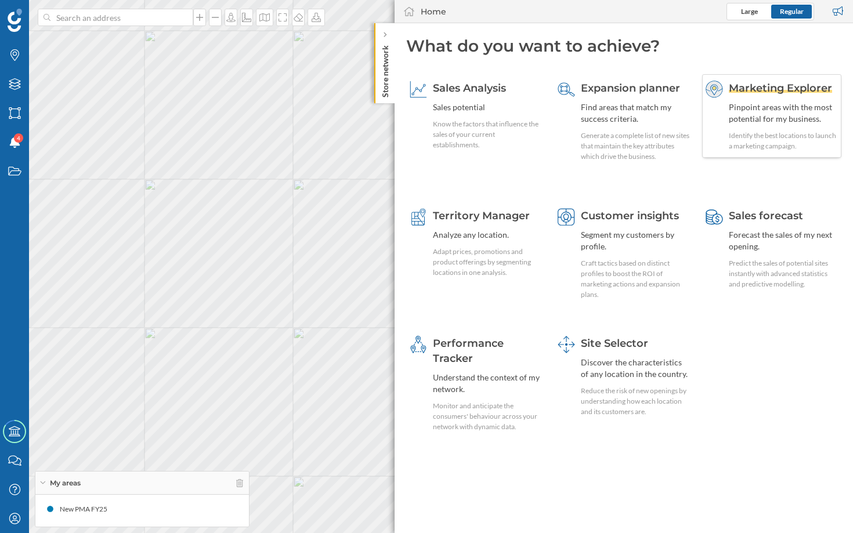
click at [715, 113] on div "Marketing Explorer Pinpoint areas with the most potential for my business. Iden…" at bounding box center [771, 116] width 139 height 84
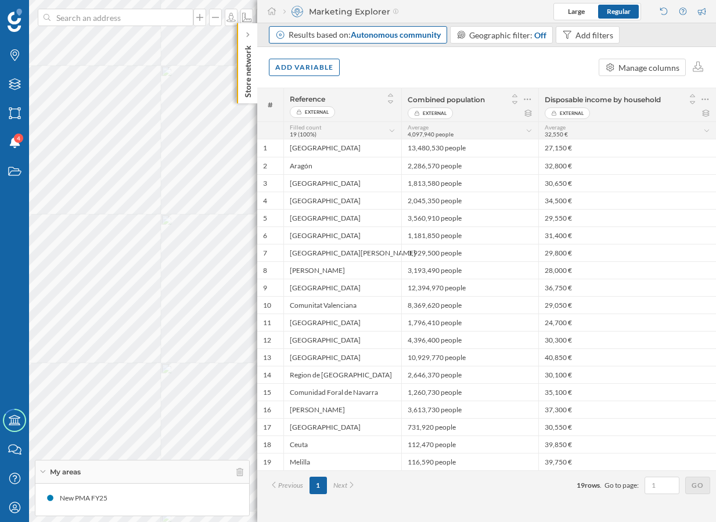
click at [416, 30] on span "Autonomous community" at bounding box center [396, 35] width 90 height 10
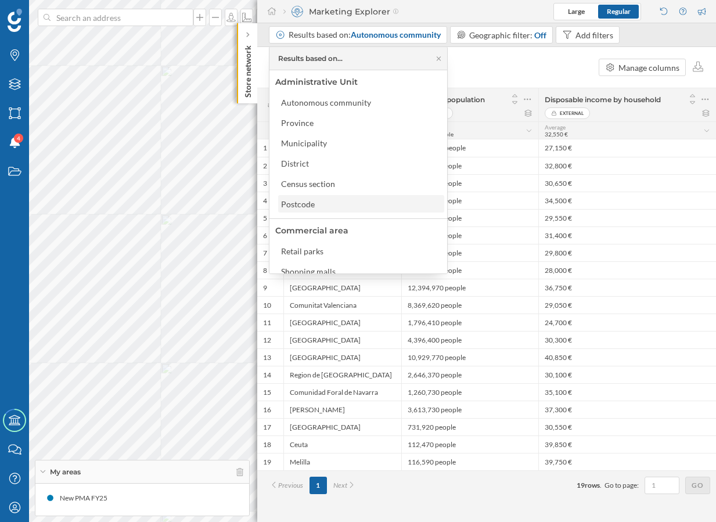
click at [370, 199] on div "Postcode" at bounding box center [360, 204] width 159 height 12
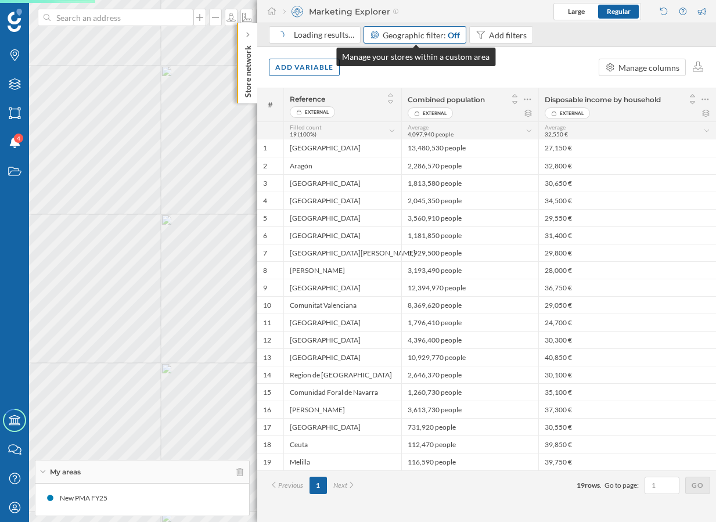
click at [435, 29] on div "Geographic filter: Off" at bounding box center [420, 35] width 77 height 12
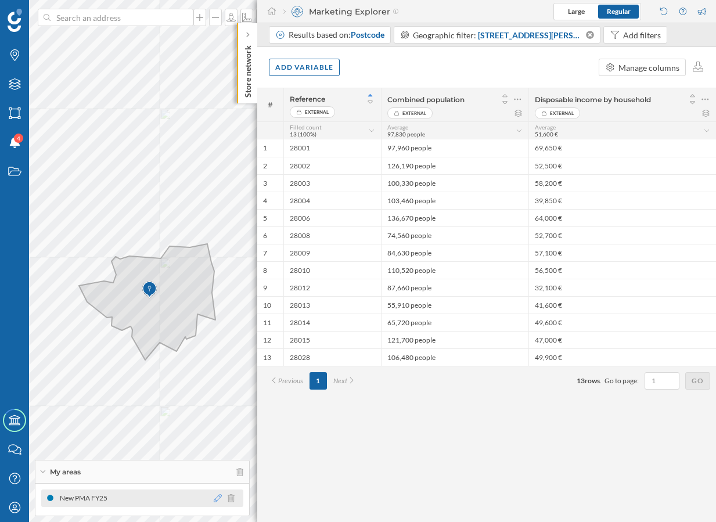
click at [217, 496] on icon at bounding box center [218, 498] width 8 height 8
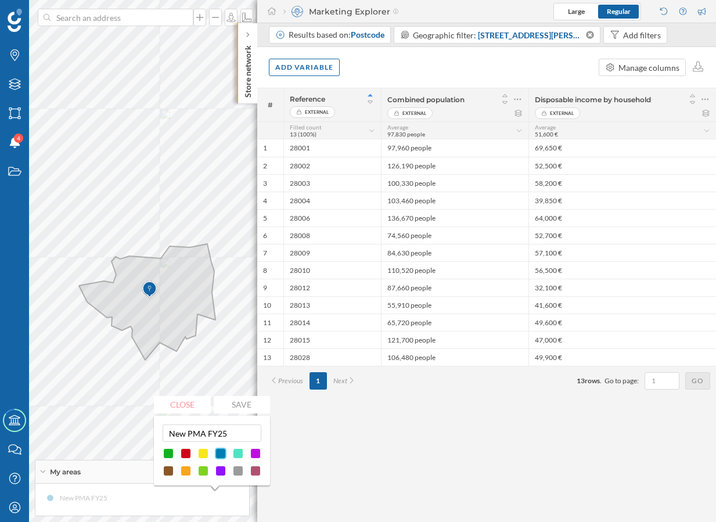
click at [240, 471] on div at bounding box center [238, 471] width 12 height 12
click at [197, 407] on button "Close" at bounding box center [182, 404] width 57 height 17
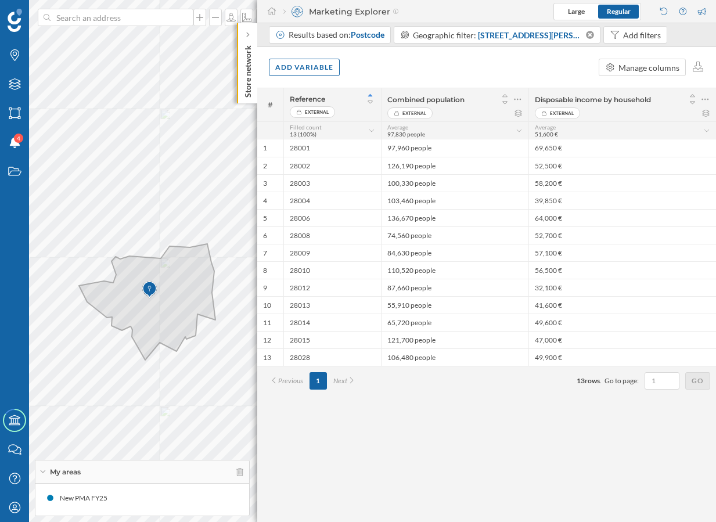
click at [519, 118] on div "External" at bounding box center [454, 113] width 135 height 12
click at [519, 117] on div "External" at bounding box center [454, 113] width 135 height 12
click at [519, 114] on icon at bounding box center [518, 113] width 7 height 7
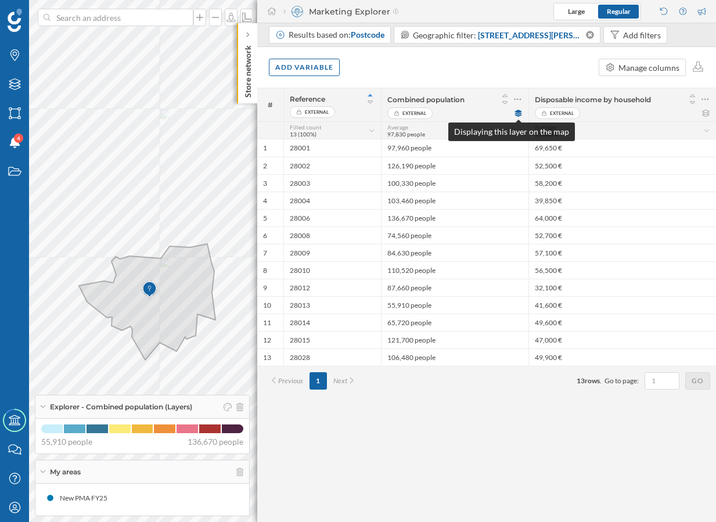
click at [519, 114] on icon at bounding box center [517, 113] width 7 height 7
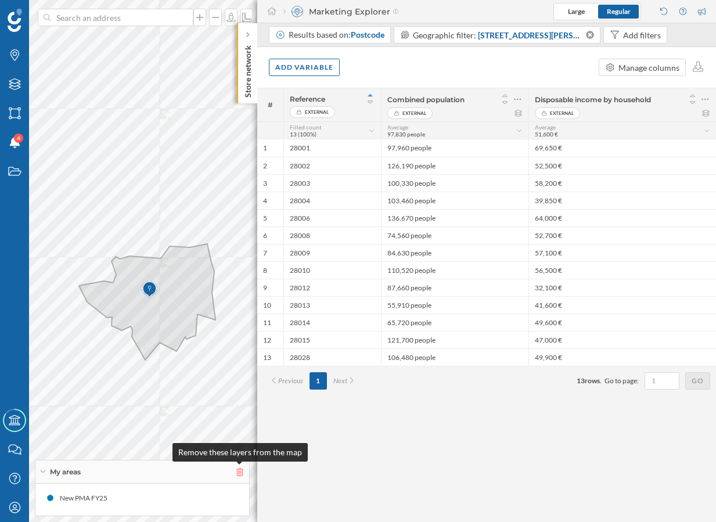
click at [242, 468] on icon at bounding box center [239, 472] width 7 height 8
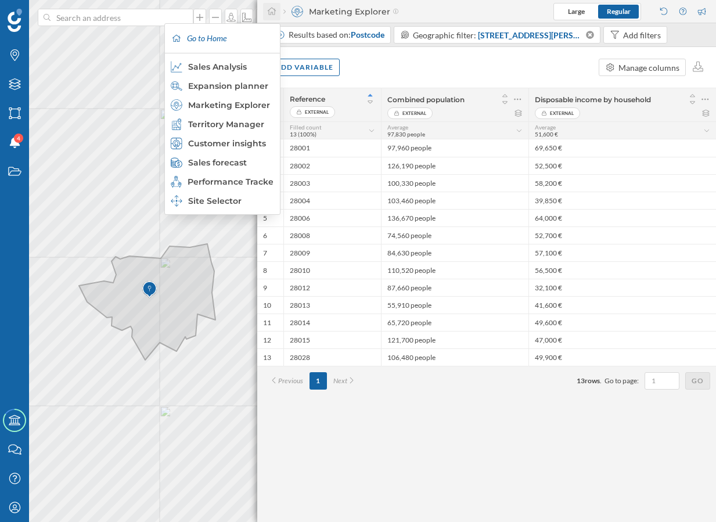
click at [274, 12] on icon at bounding box center [271, 11] width 10 height 8
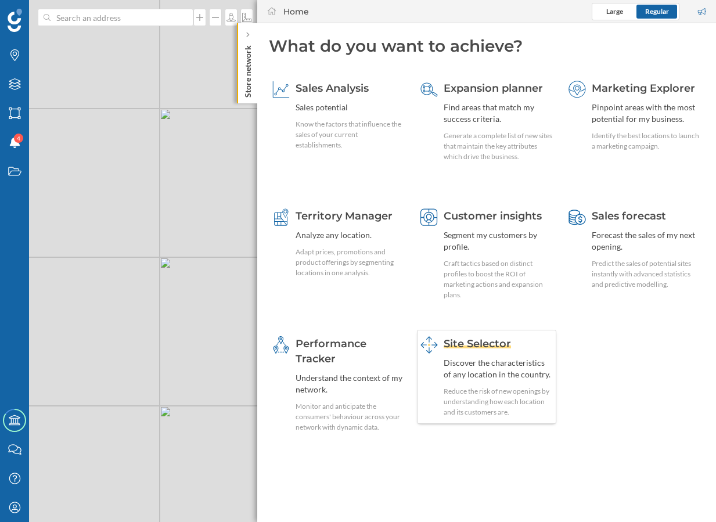
click at [484, 378] on div "Discover the characteristics of any location in the country." at bounding box center [497, 368] width 109 height 23
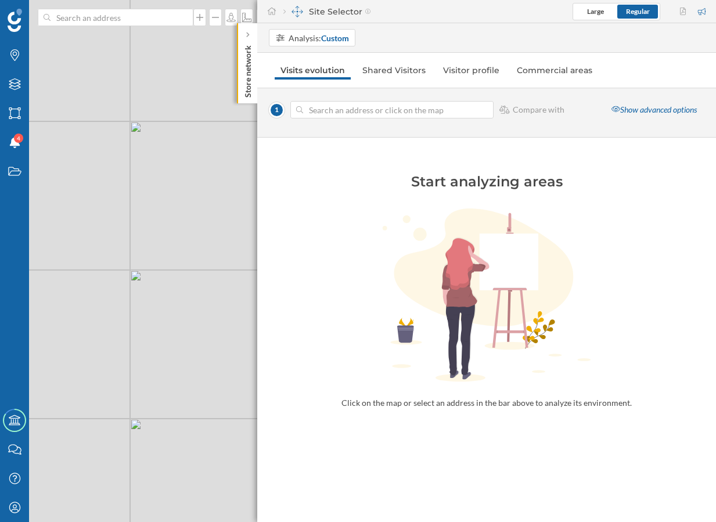
drag, startPoint x: 209, startPoint y: 176, endPoint x: 169, endPoint y: 201, distance: 47.5
click at [169, 201] on div "© Mapbox © OpenStreetMap Improve this map" at bounding box center [358, 261] width 716 height 522
drag, startPoint x: 223, startPoint y: 161, endPoint x: 140, endPoint y: 286, distance: 149.0
click at [140, 286] on div "© Mapbox © OpenStreetMap Improve this map" at bounding box center [358, 261] width 716 height 522
click at [323, 39] on strong "Custom" at bounding box center [335, 38] width 28 height 10
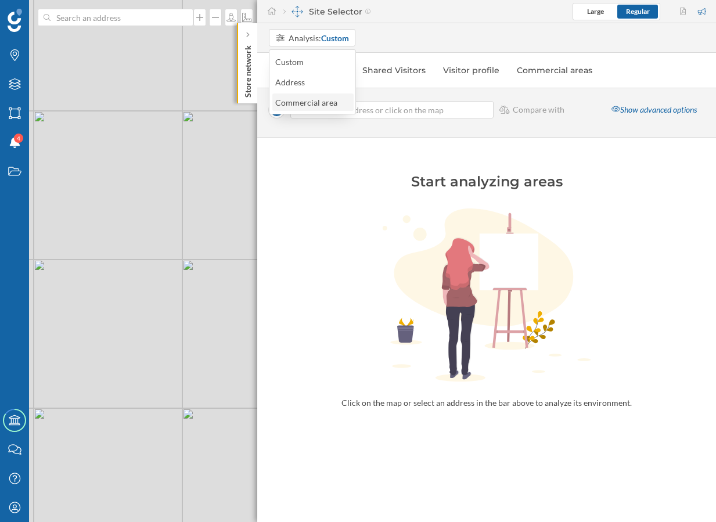
click at [294, 98] on div "Commercial area" at bounding box center [306, 102] width 62 height 10
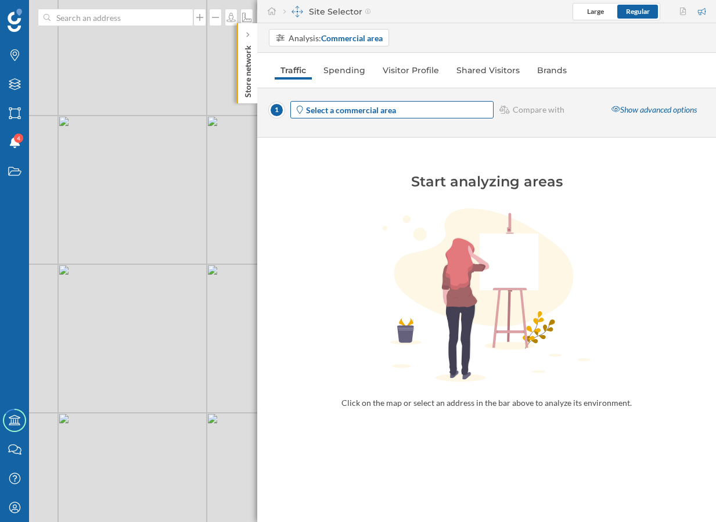
click at [346, 104] on span "Select a commercial area" at bounding box center [351, 110] width 90 height 12
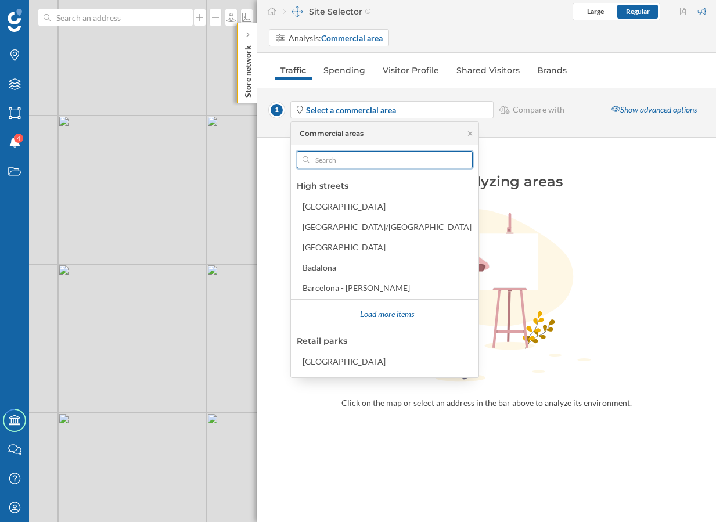
click at [331, 153] on input "text" at bounding box center [384, 159] width 150 height 17
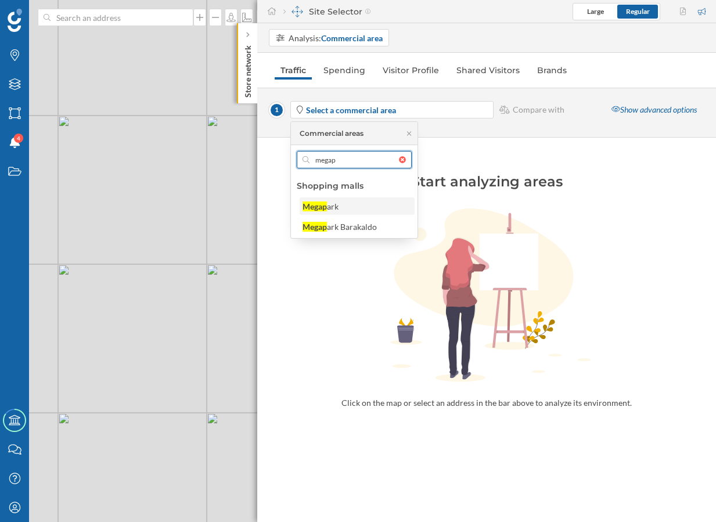
type input "megap"
click at [335, 214] on div "Megap ark" at bounding box center [356, 205] width 115 height 17
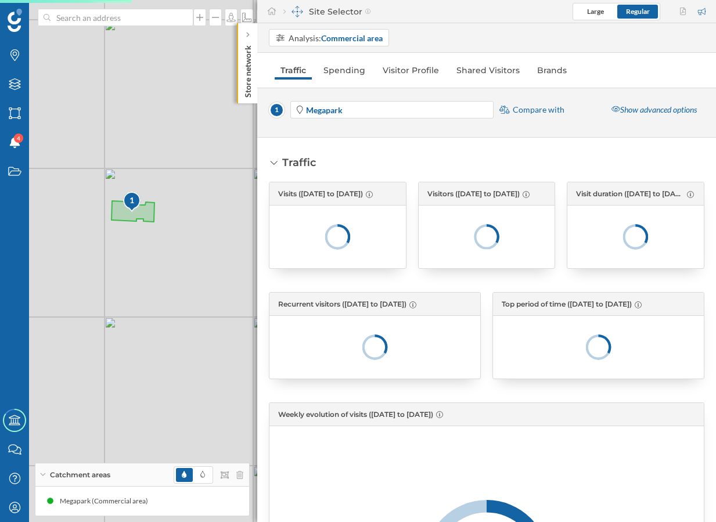
drag, startPoint x: 154, startPoint y: 210, endPoint x: 211, endPoint y: 205, distance: 57.7
click at [211, 205] on div "1 © Mapbox © OpenStreetMap Improve this map" at bounding box center [358, 261] width 716 height 522
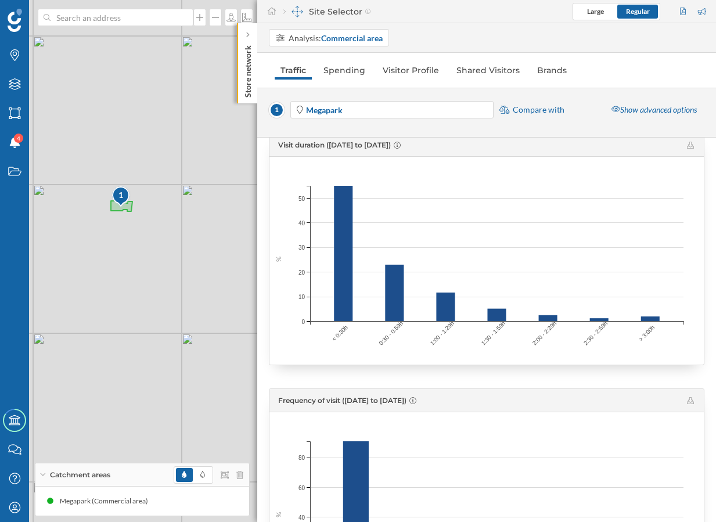
scroll to position [1215, 0]
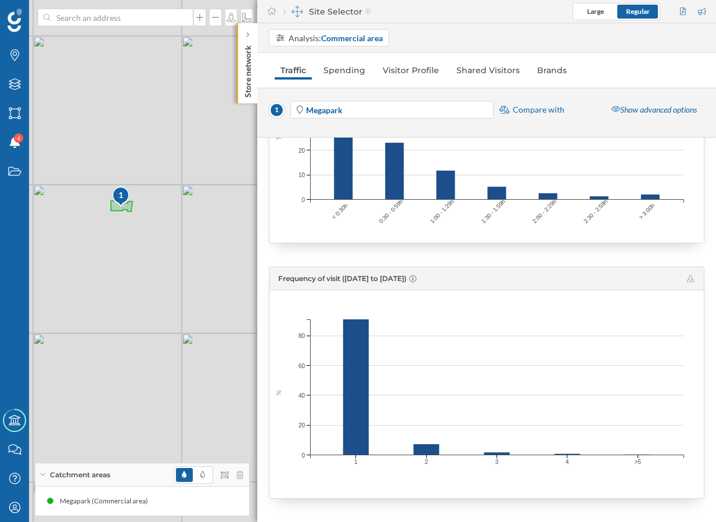
click at [341, 59] on nav "Traffic Spending Visitor Profile Shared Visitors Brands" at bounding box center [486, 70] width 435 height 23
click at [333, 82] on div "Analysis: Commercial area Traffic Spending Visitor Profile Shared Visitors Bran…" at bounding box center [486, 272] width 458 height 498
click at [342, 73] on link "Spending" at bounding box center [343, 70] width 53 height 19
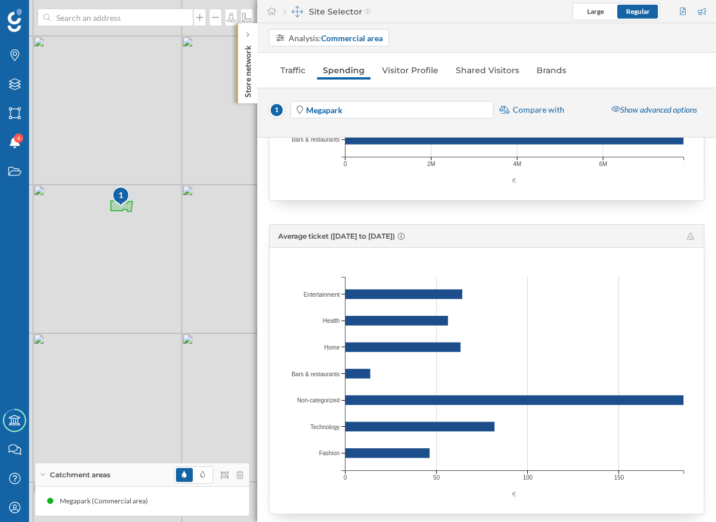
scroll to position [17, 0]
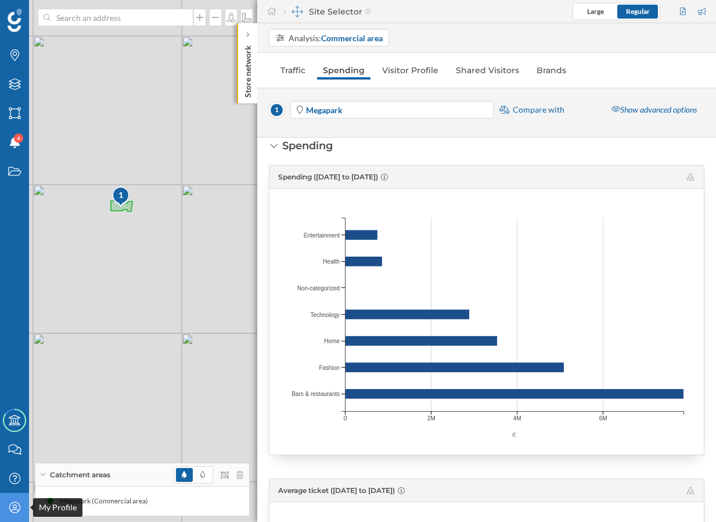
click at [18, 505] on icon "My Profile" at bounding box center [15, 507] width 15 height 12
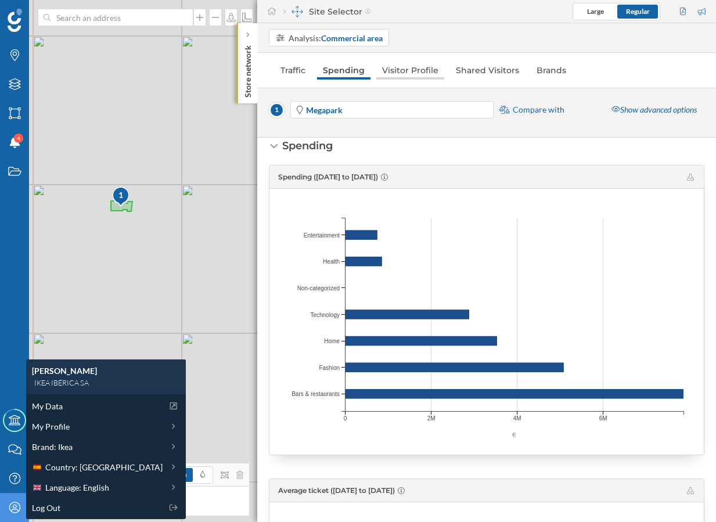
click at [414, 67] on link "Visitor Profile" at bounding box center [410, 70] width 68 height 19
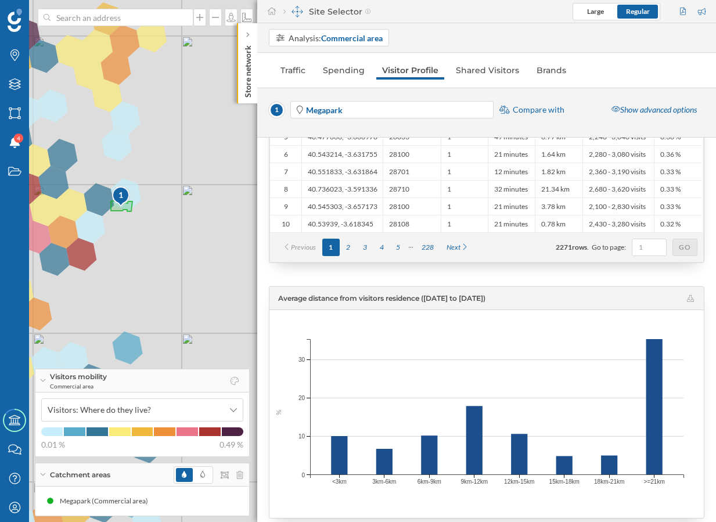
scroll to position [2462, 0]
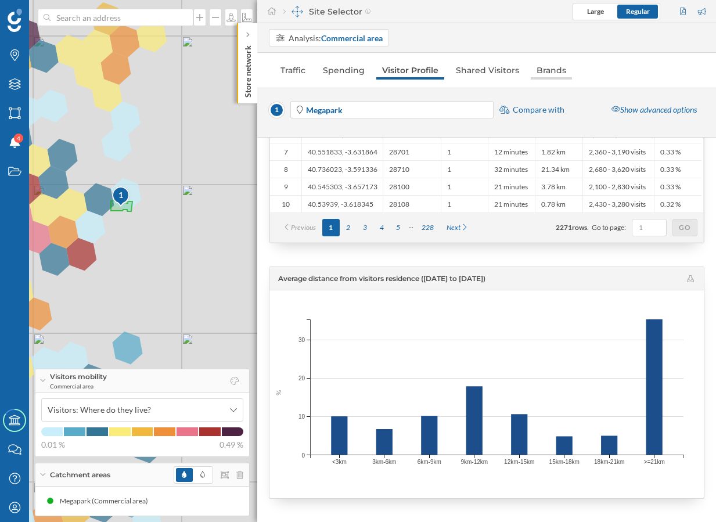
click at [547, 68] on link "Brands" at bounding box center [550, 70] width 41 height 19
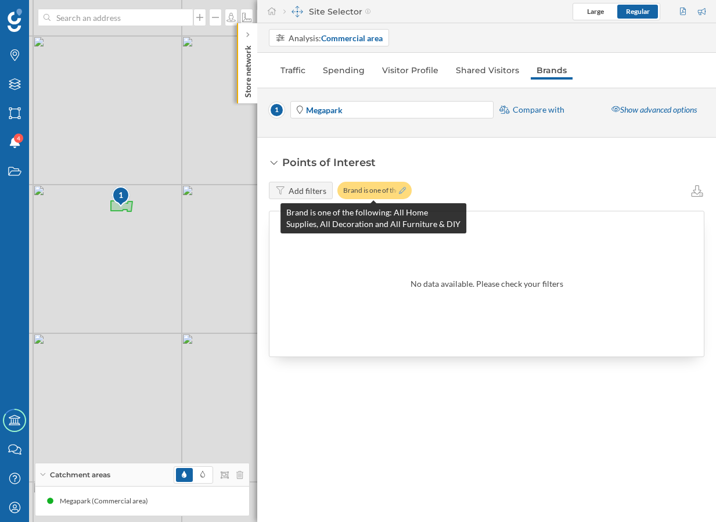
click at [400, 188] on icon at bounding box center [402, 190] width 7 height 7
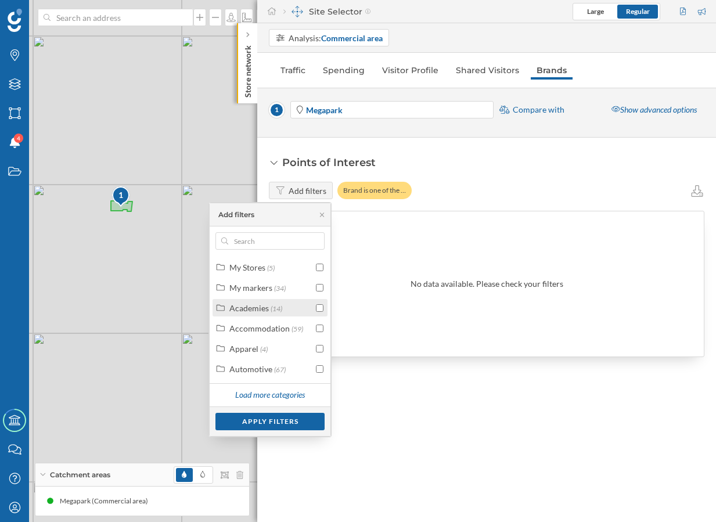
scroll to position [88, 0]
click at [274, 389] on div "Load more categories" at bounding box center [269, 394] width 84 height 17
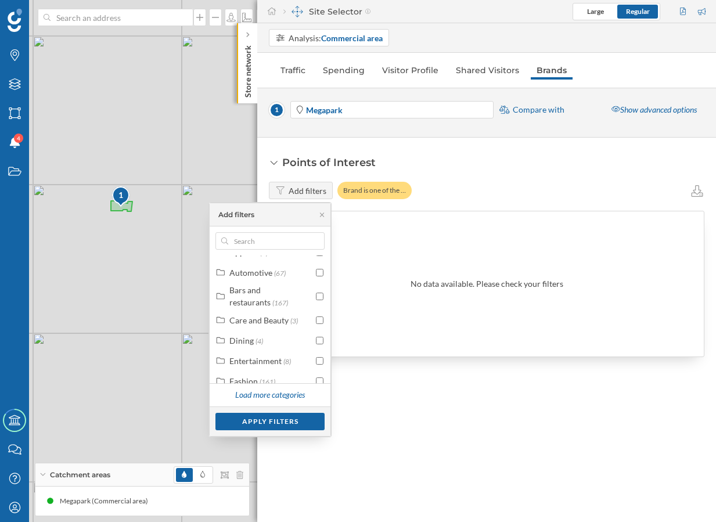
scroll to position [95, 0]
click at [318, 299] on input "checkbox" at bounding box center [320, 298] width 8 height 8
click at [264, 422] on div "Apply filters" at bounding box center [269, 420] width 109 height 17
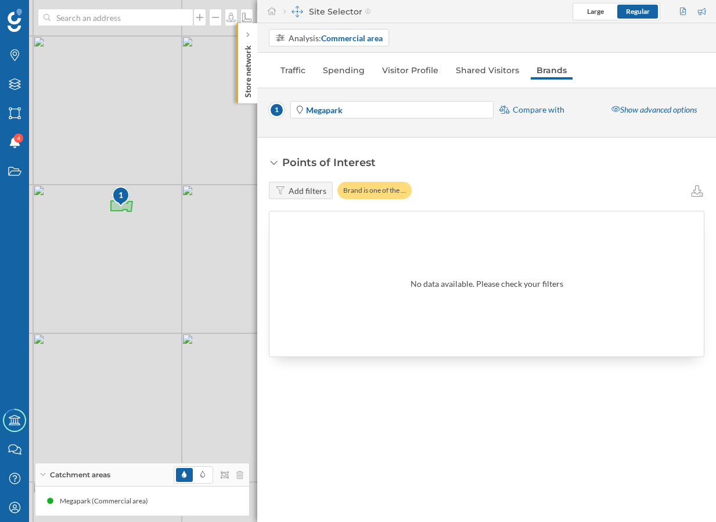
drag, startPoint x: 566, startPoint y: 281, endPoint x: 393, endPoint y: 281, distance: 172.9
click at [393, 281] on div "No data available. Please check your filters" at bounding box center [486, 283] width 434 height 145
click at [8, 512] on icon "My Profile" at bounding box center [15, 507] width 15 height 12
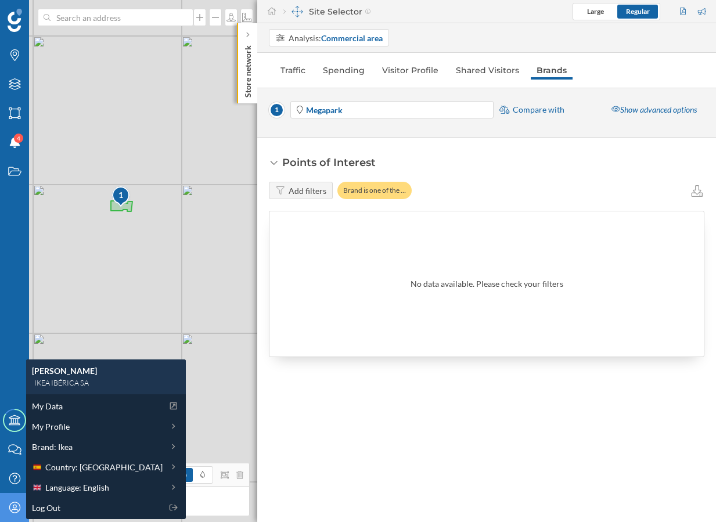
click at [84, 498] on div "My Data My Profile Brand: Ikea Country: [GEOGRAPHIC_DATA] Language: English Log…" at bounding box center [106, 456] width 160 height 125
click at [84, 492] on span "Language: English" at bounding box center [77, 487] width 64 height 12
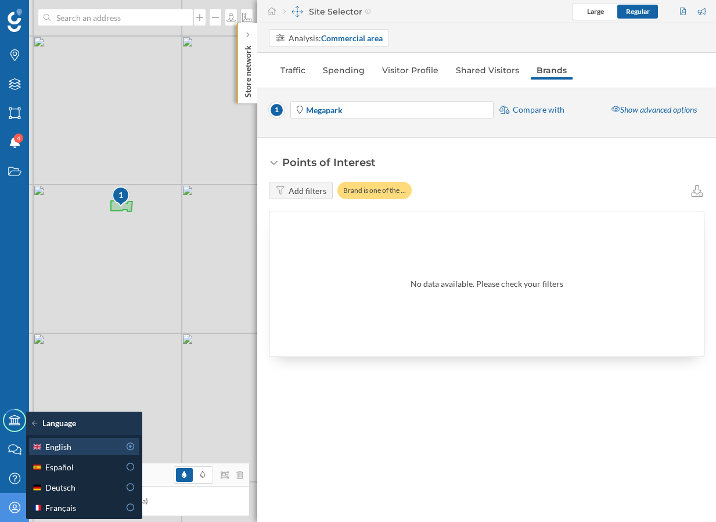
click at [96, 441] on div "English" at bounding box center [76, 446] width 88 height 12
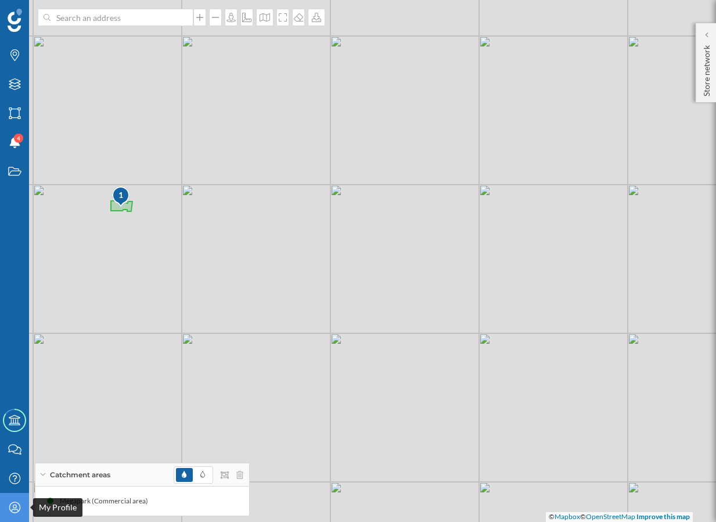
click at [10, 503] on icon "My Profile" at bounding box center [15, 507] width 15 height 12
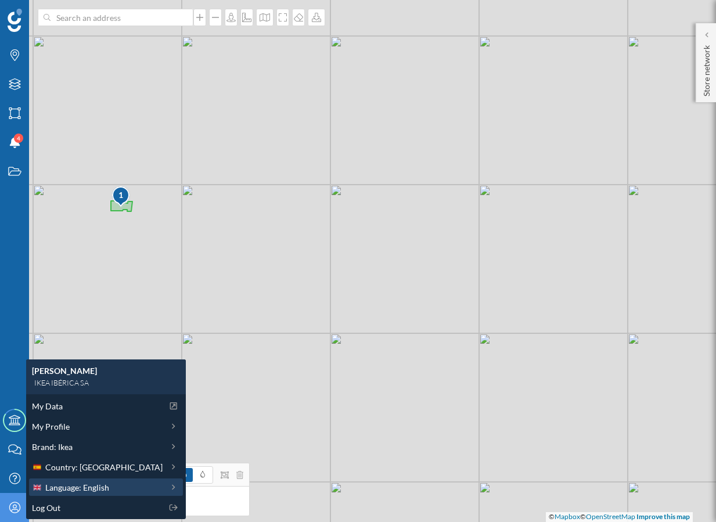
click at [74, 493] on div "Language: English" at bounding box center [106, 486] width 154 height 17
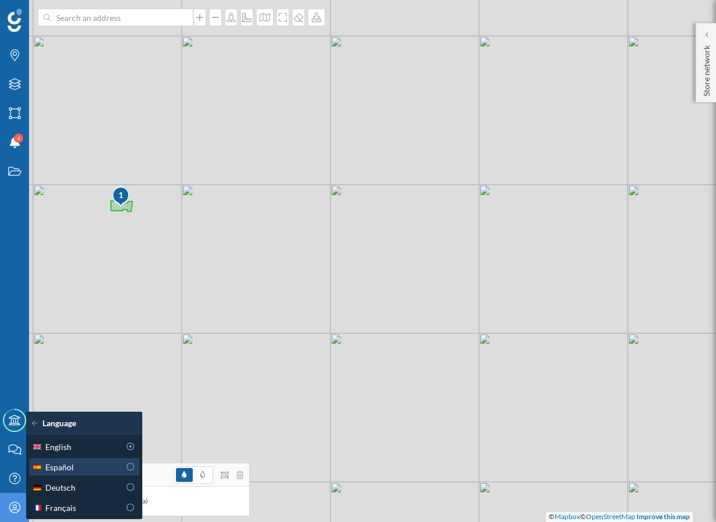
click at [117, 464] on div "Español" at bounding box center [76, 467] width 88 height 12
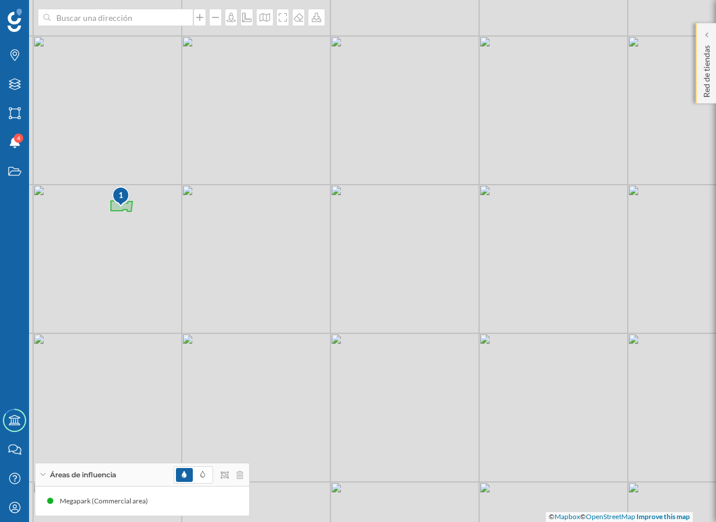
click at [709, 82] on p "Red de tiendas" at bounding box center [706, 69] width 12 height 57
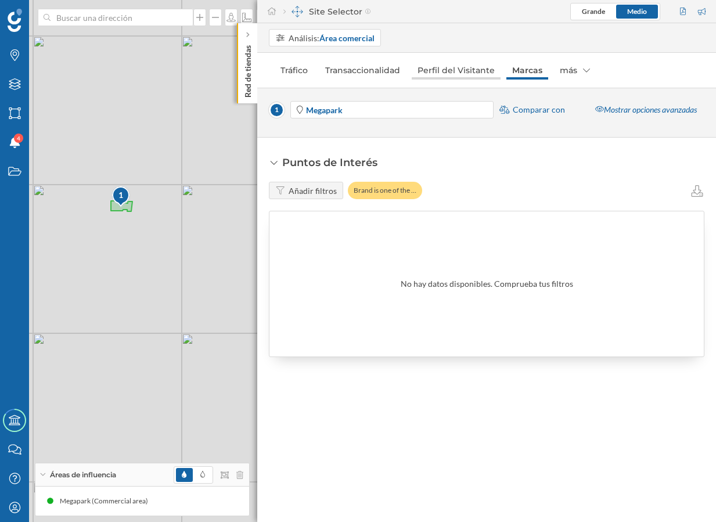
click at [470, 73] on link "Perfil del Visitante" at bounding box center [455, 70] width 89 height 19
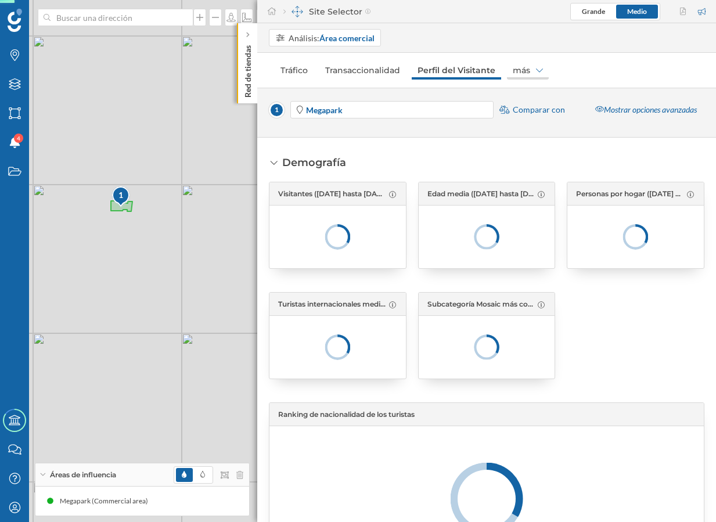
click at [518, 71] on div "más" at bounding box center [528, 70] width 42 height 19
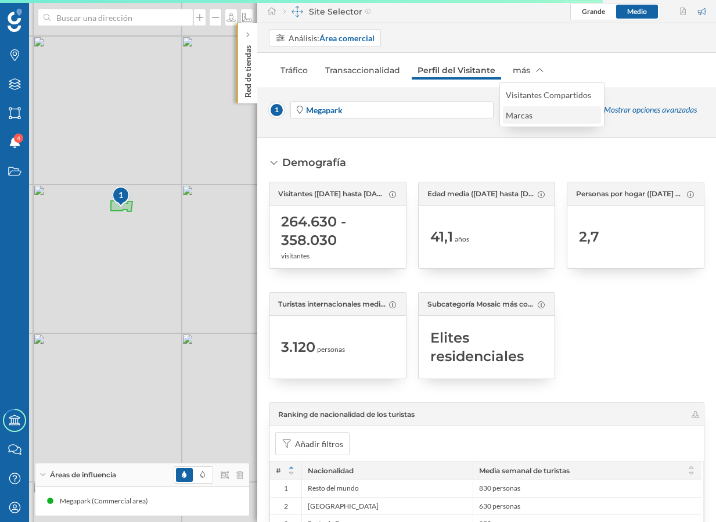
click at [526, 114] on div "Marcas" at bounding box center [518, 115] width 27 height 10
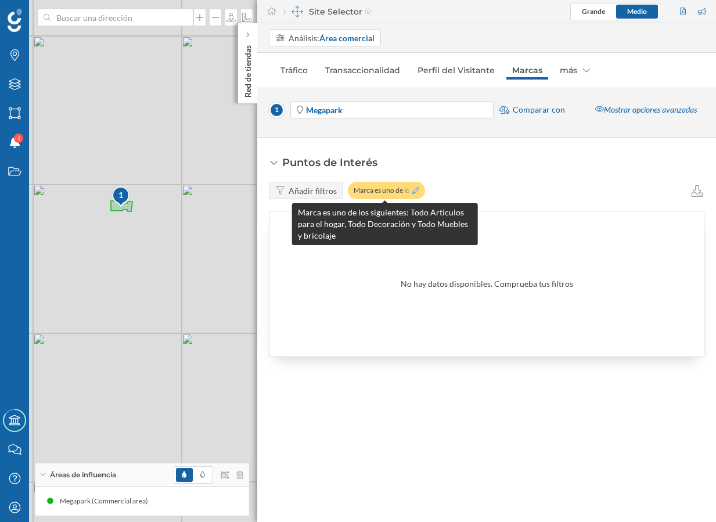
click at [413, 189] on icon at bounding box center [415, 190] width 7 height 7
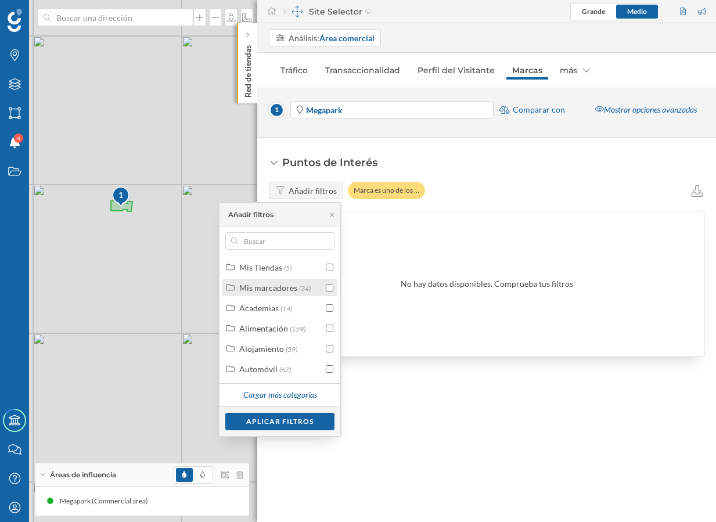
scroll to position [95, 0]
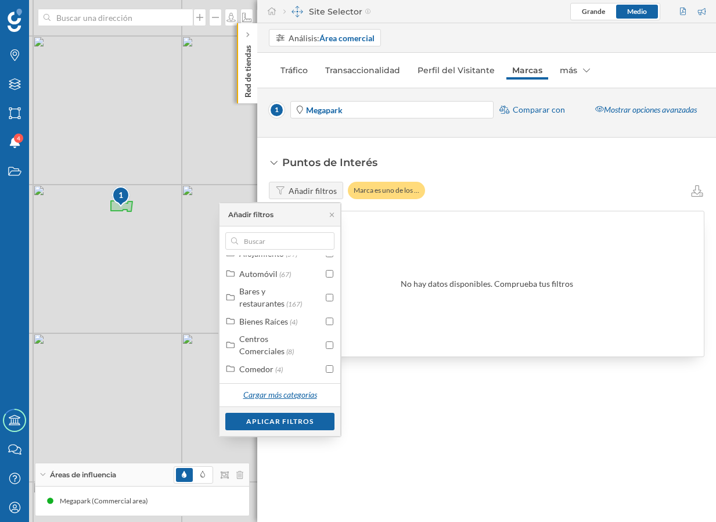
click at [274, 395] on div "Cargar más categorías" at bounding box center [280, 394] width 88 height 17
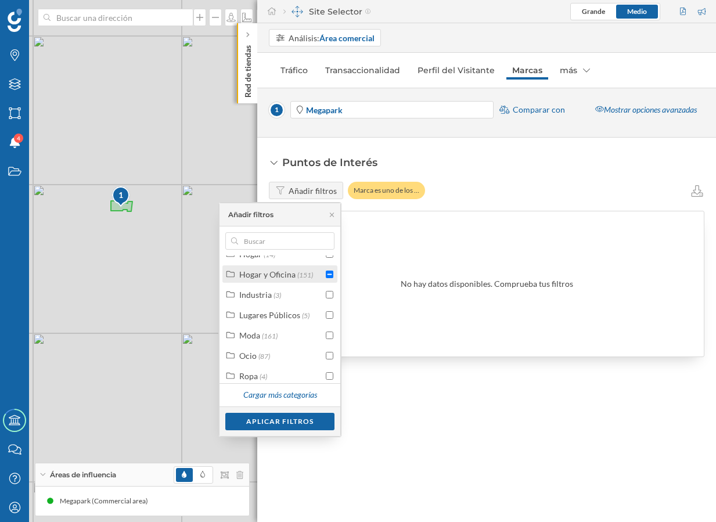
click at [326, 270] on input "checkbox" at bounding box center [330, 274] width 8 height 8
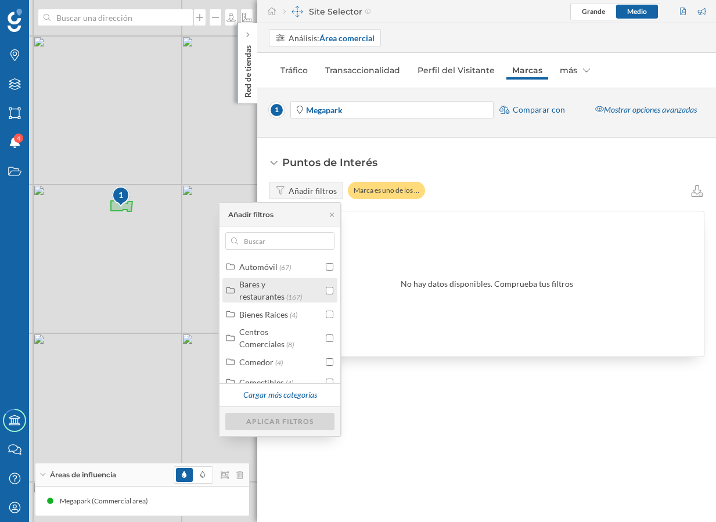
scroll to position [102, 0]
click at [328, 291] on input "checkbox" at bounding box center [330, 291] width 8 height 8
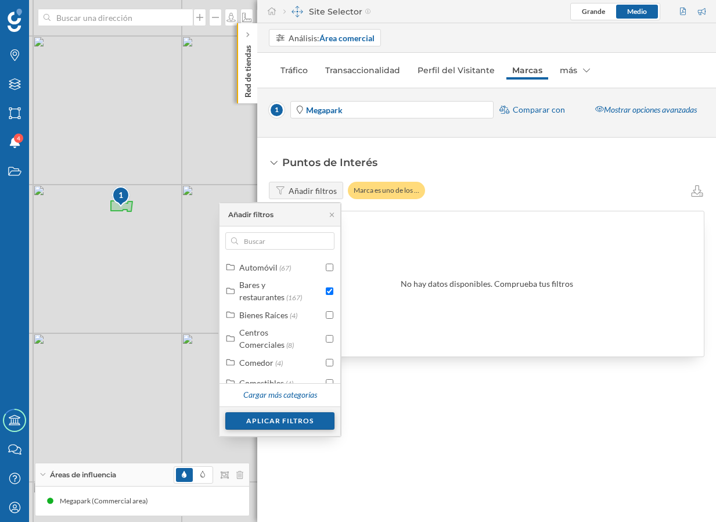
click at [298, 421] on div "Aplicar filtros" at bounding box center [279, 420] width 109 height 17
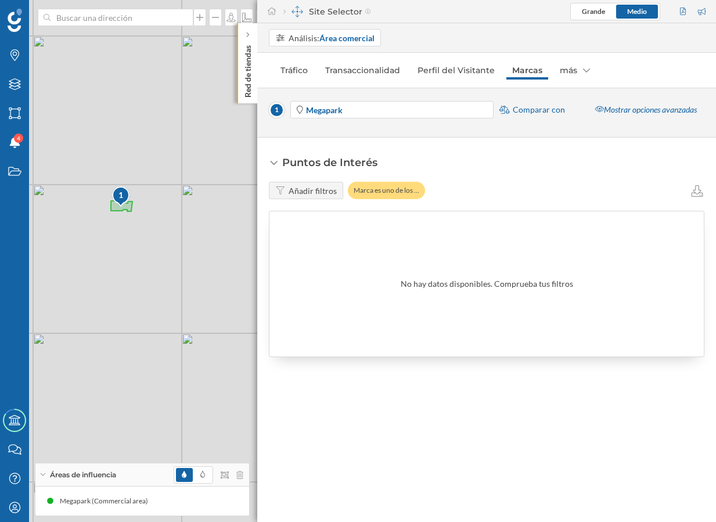
click at [452, 286] on div "No hay datos disponibles. Comprueba tus filtros" at bounding box center [486, 284] width 172 height 12
click at [623, 112] on div "Mostrar opciones avanzadas" at bounding box center [645, 109] width 117 height 17
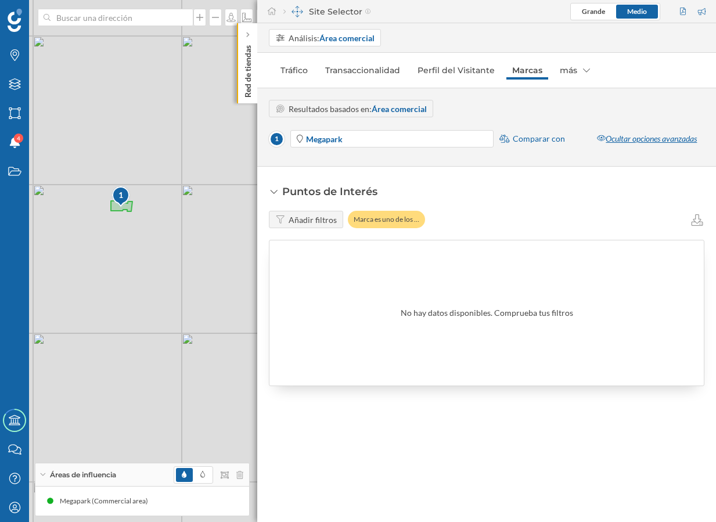
click at [623, 140] on div "Ocultar opciones avanzadas" at bounding box center [646, 138] width 115 height 17
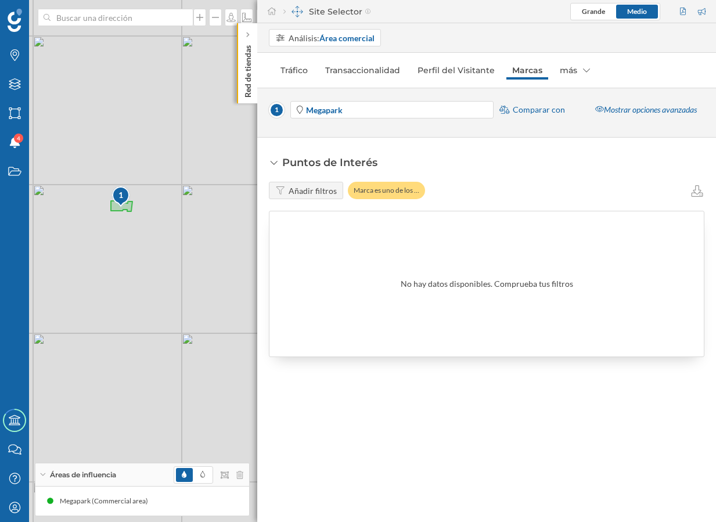
click at [367, 162] on div "Puntos de Interés" at bounding box center [329, 162] width 95 height 15
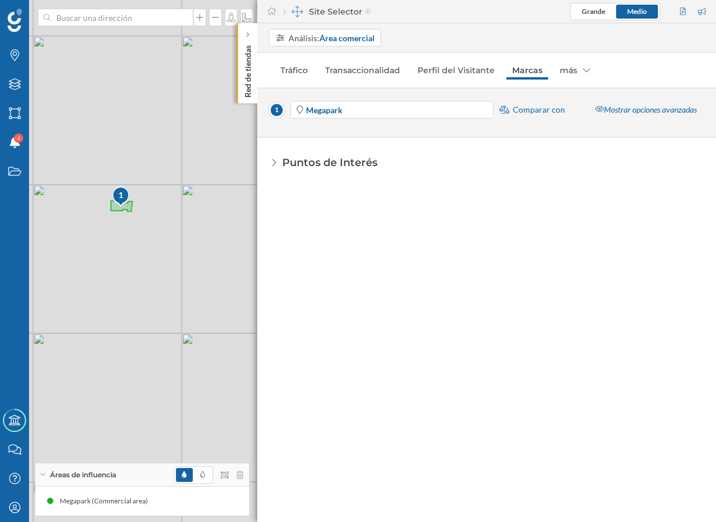
click at [367, 162] on div "Puntos de Interés" at bounding box center [329, 162] width 95 height 15
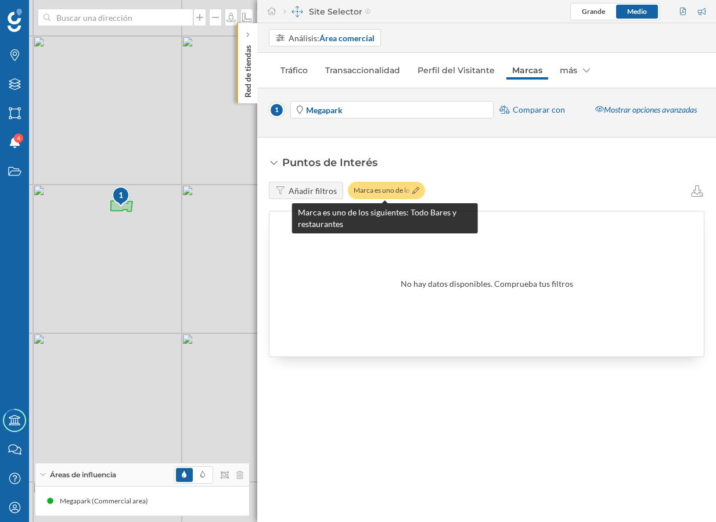
click at [378, 192] on div "Marca es uno de los …" at bounding box center [386, 190] width 77 height 17
click at [414, 190] on icon at bounding box center [415, 190] width 7 height 7
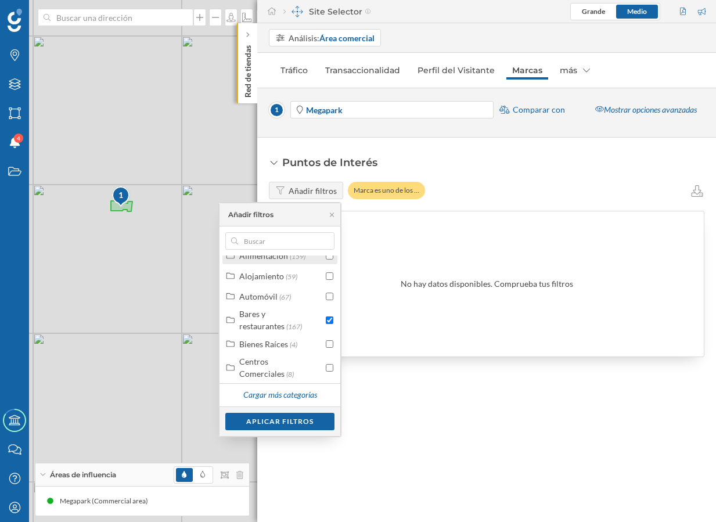
scroll to position [0, 0]
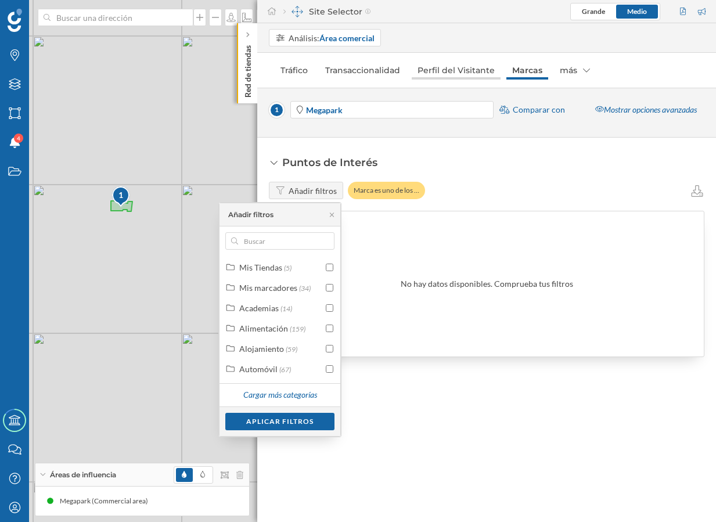
click at [471, 73] on link "Perfil del Visitante" at bounding box center [455, 70] width 89 height 19
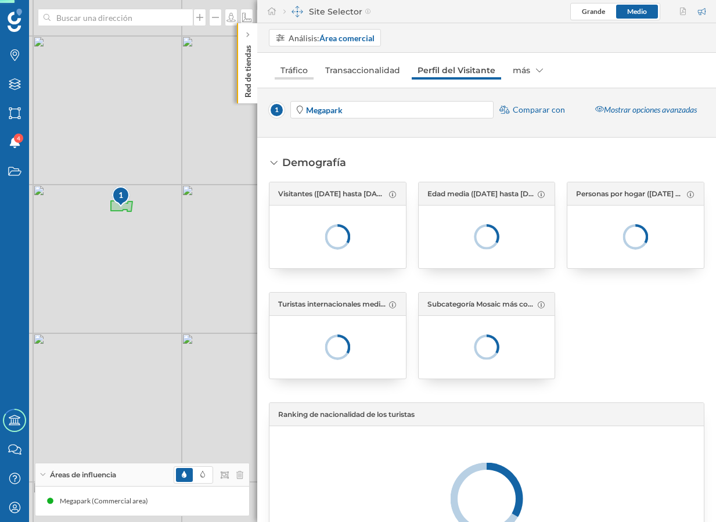
click at [297, 67] on link "Tráfico" at bounding box center [293, 70] width 39 height 19
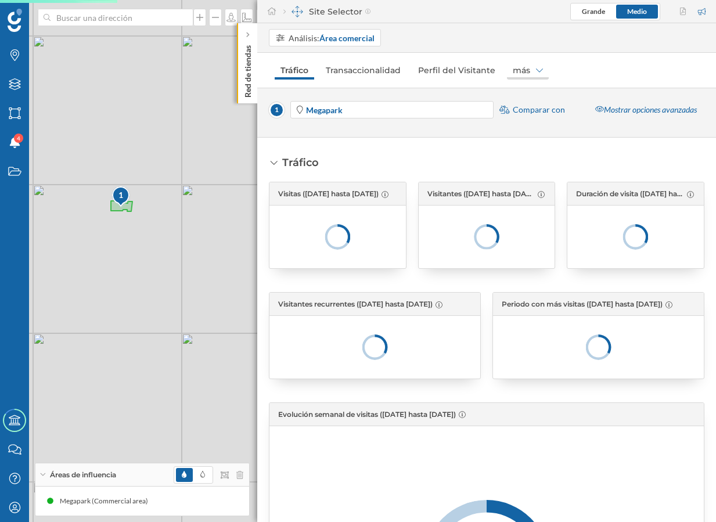
click at [513, 65] on div "más" at bounding box center [528, 70] width 42 height 19
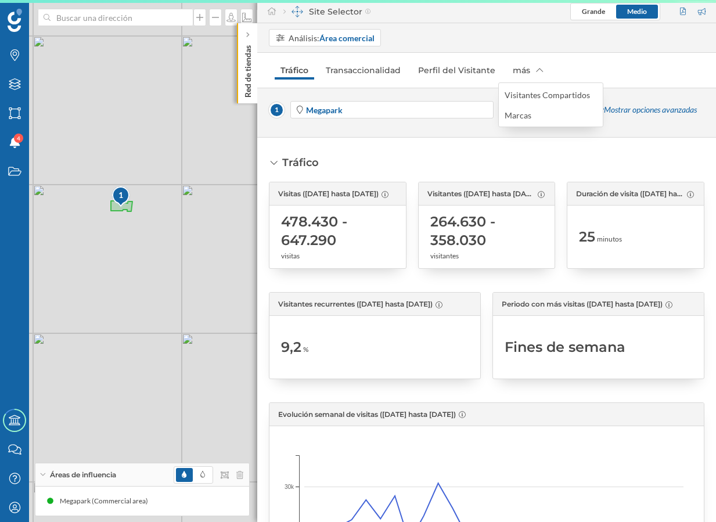
click at [585, 59] on nav "Tráfico Transaccionalidad Perfil del Visitante más" at bounding box center [486, 70] width 435 height 23
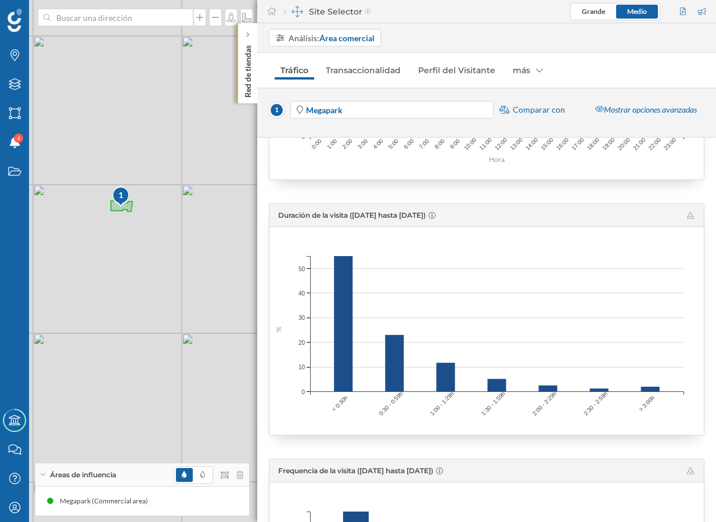
scroll to position [1215, 0]
